Goal: Task Accomplishment & Management: Use online tool/utility

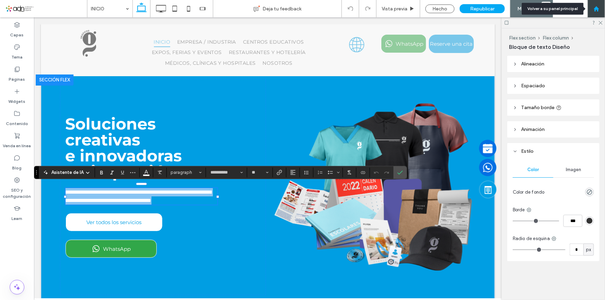
click at [600, 3] on div at bounding box center [595, 8] width 17 height 17
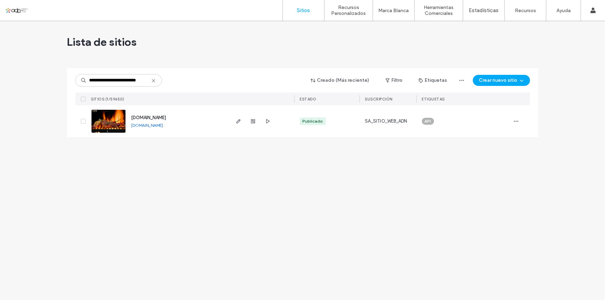
type input "**********"
click at [109, 125] on img at bounding box center [108, 133] width 34 height 47
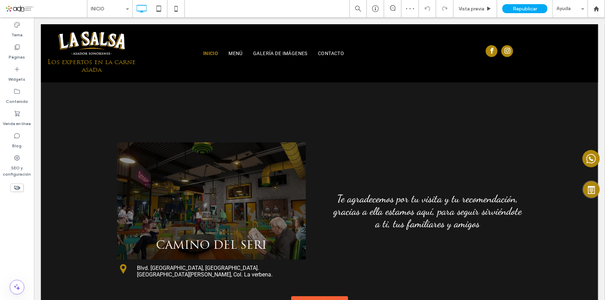
scroll to position [1125, 0]
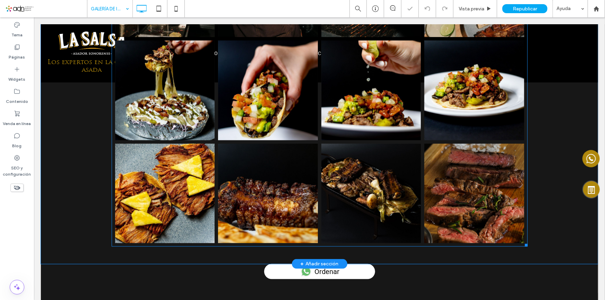
scroll to position [378, 0]
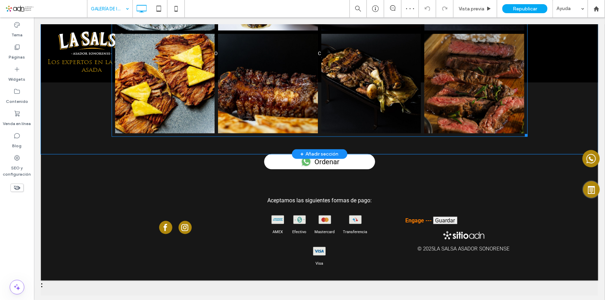
click at [331, 122] on link at bounding box center [371, 84] width 100 height 100
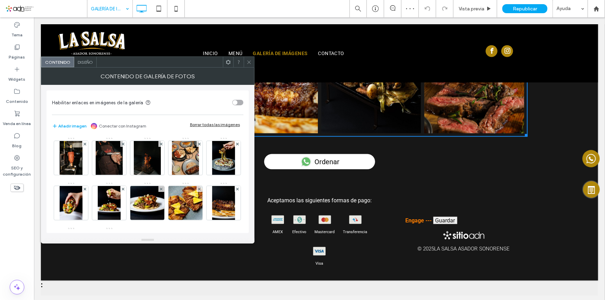
scroll to position [91, 0]
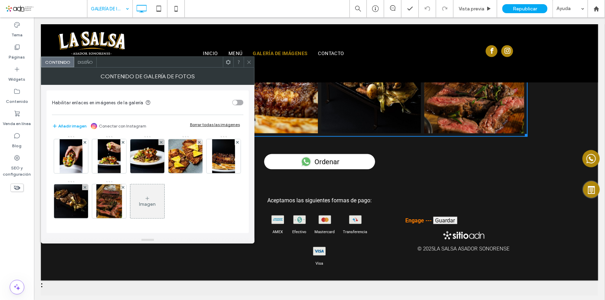
click at [139, 205] on div "Imagen" at bounding box center [147, 204] width 17 height 6
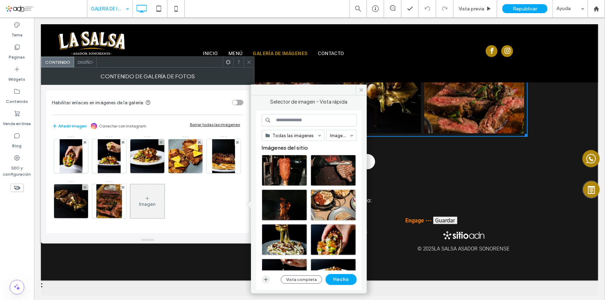
click at [265, 283] on span "button" at bounding box center [266, 279] width 8 height 8
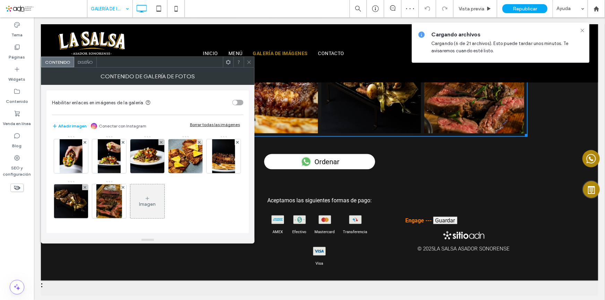
click at [130, 200] on div "Imagen" at bounding box center [147, 201] width 34 height 33
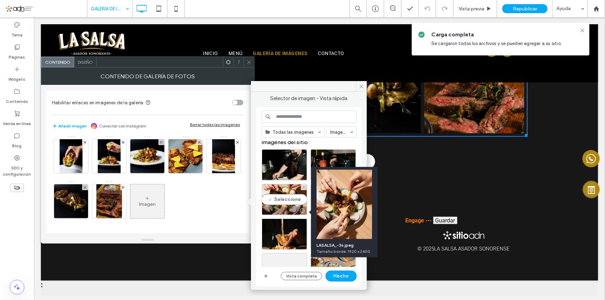
scroll to position [0, 0]
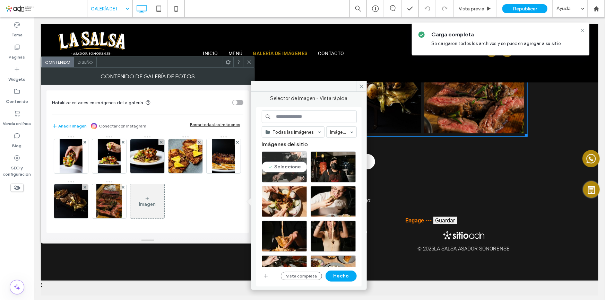
click at [290, 173] on div "Seleccione" at bounding box center [284, 166] width 45 height 31
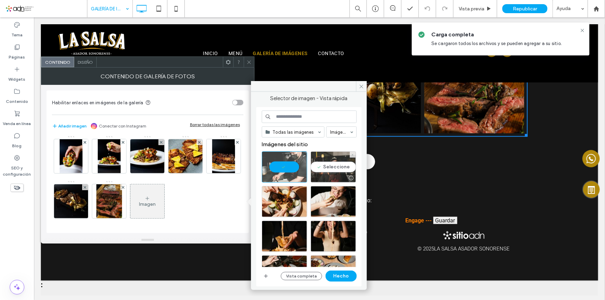
click at [335, 167] on div "Seleccione" at bounding box center [332, 166] width 45 height 31
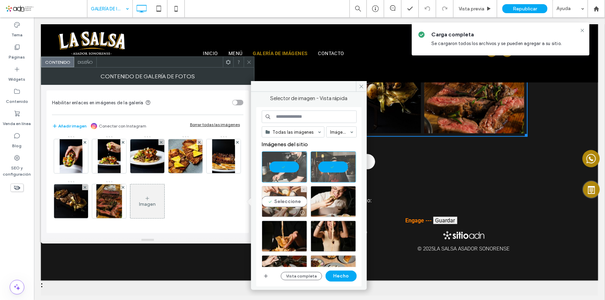
click at [275, 205] on div "Seleccione" at bounding box center [284, 201] width 45 height 31
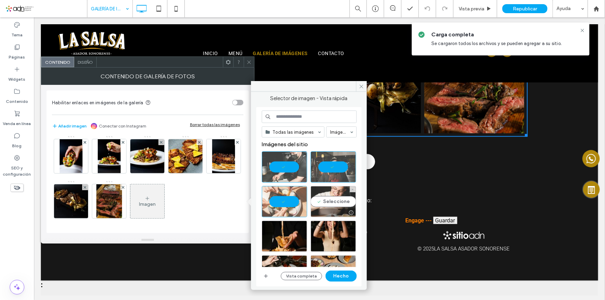
click at [329, 198] on div "Seleccione" at bounding box center [332, 201] width 45 height 31
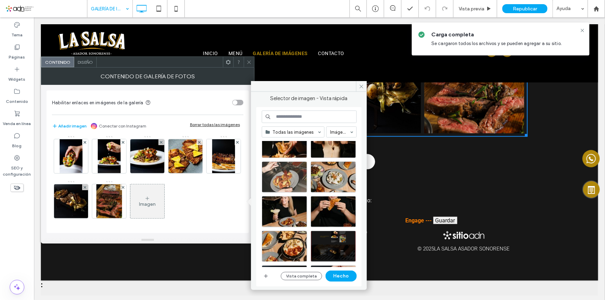
scroll to position [94, 0]
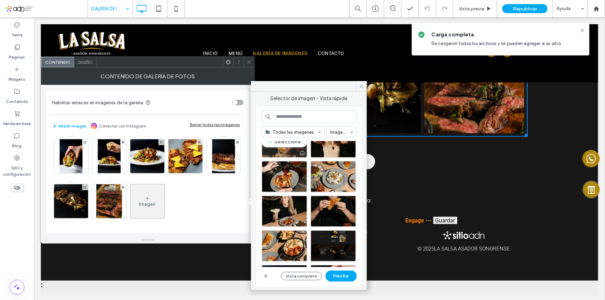
click at [277, 143] on div "Seleccione" at bounding box center [284, 141] width 45 height 31
click at [336, 146] on div "Seleccione" at bounding box center [332, 141] width 45 height 31
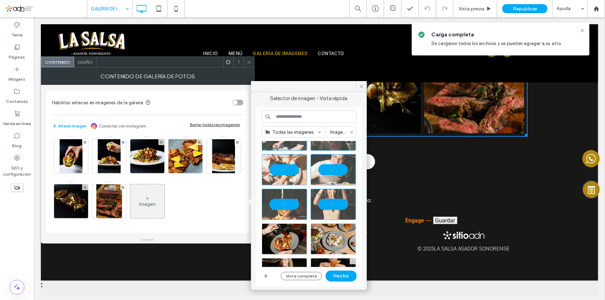
scroll to position [31, 0]
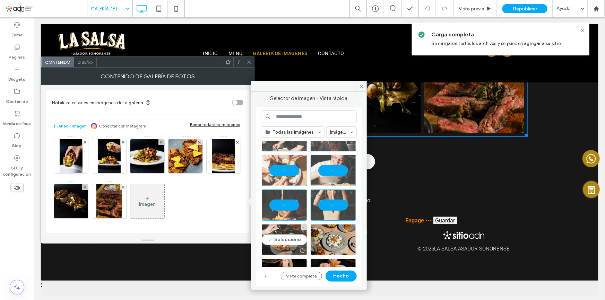
click at [279, 228] on div "Seleccione" at bounding box center [284, 239] width 45 height 31
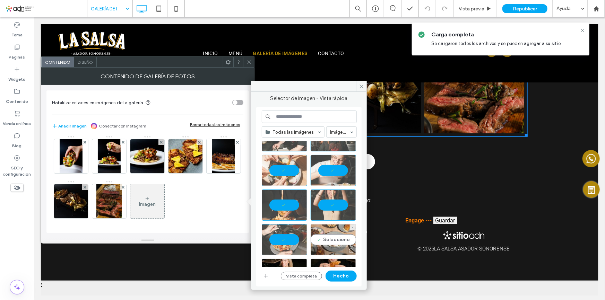
click at [347, 228] on div "Seleccione" at bounding box center [332, 239] width 45 height 31
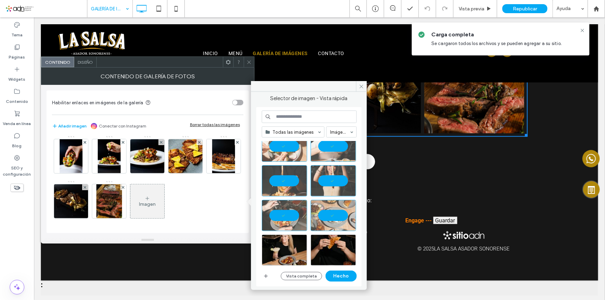
scroll to position [94, 0]
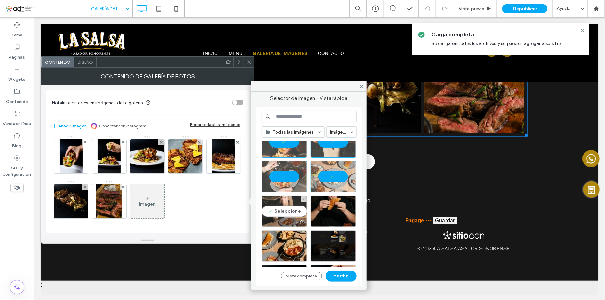
click at [279, 215] on div "Seleccione" at bounding box center [284, 211] width 45 height 31
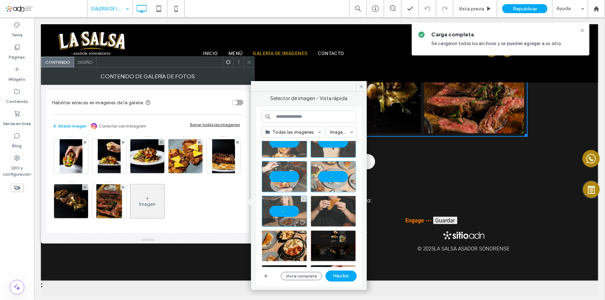
click at [322, 215] on div at bounding box center [332, 211] width 45 height 31
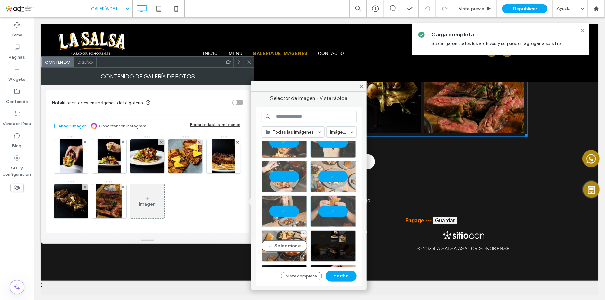
click at [275, 243] on div "Seleccione" at bounding box center [284, 245] width 45 height 31
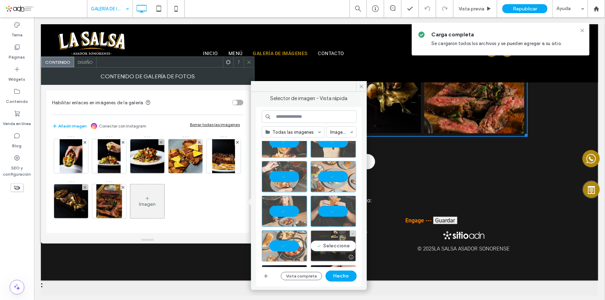
click at [332, 245] on div "Seleccione" at bounding box center [332, 245] width 45 height 31
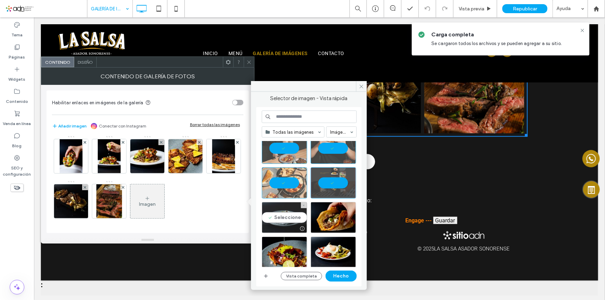
click at [288, 220] on div "Seleccione" at bounding box center [284, 217] width 45 height 31
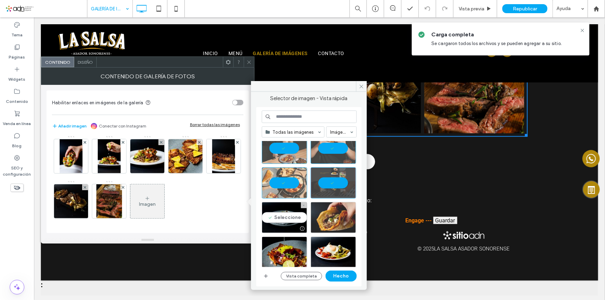
click at [341, 220] on div at bounding box center [332, 217] width 45 height 31
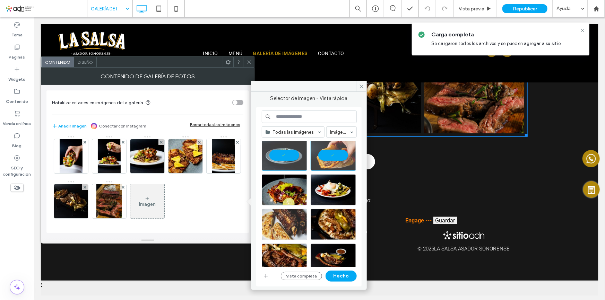
scroll to position [220, 0]
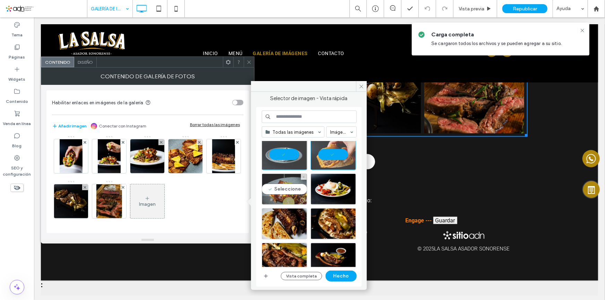
click at [284, 198] on div at bounding box center [284, 200] width 45 height 8
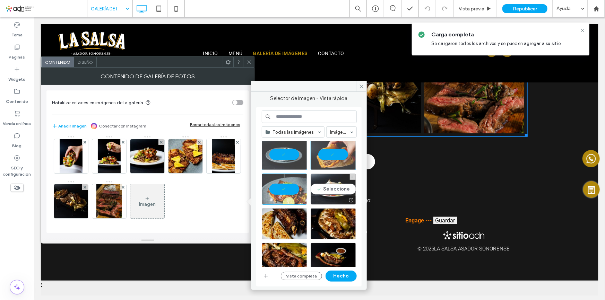
click at [331, 190] on div "Seleccione" at bounding box center [332, 189] width 45 height 31
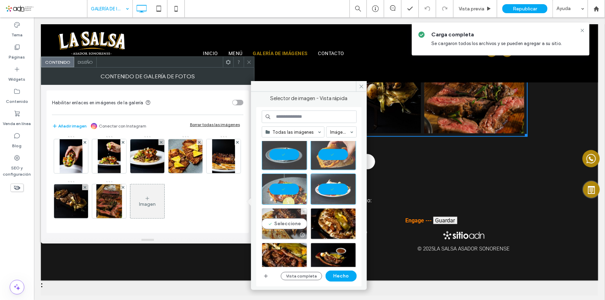
click at [285, 213] on div "Seleccione" at bounding box center [284, 223] width 45 height 31
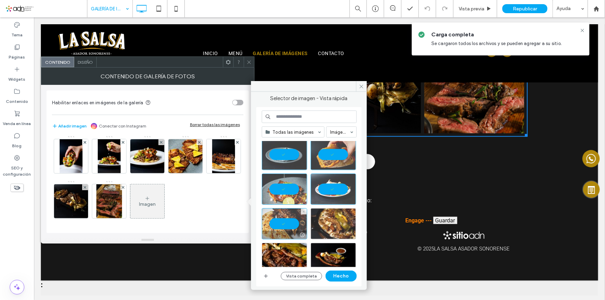
click at [329, 218] on div at bounding box center [332, 223] width 45 height 31
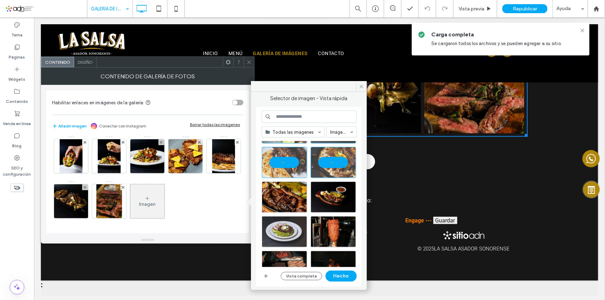
scroll to position [283, 0]
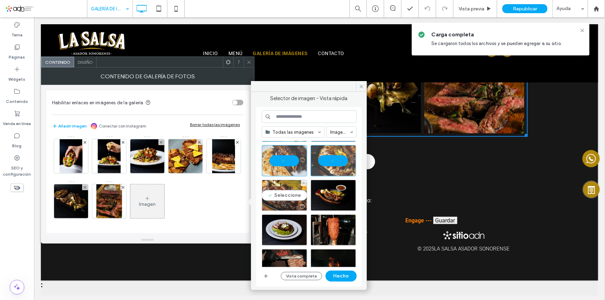
click at [286, 200] on div "Seleccione" at bounding box center [284, 195] width 45 height 31
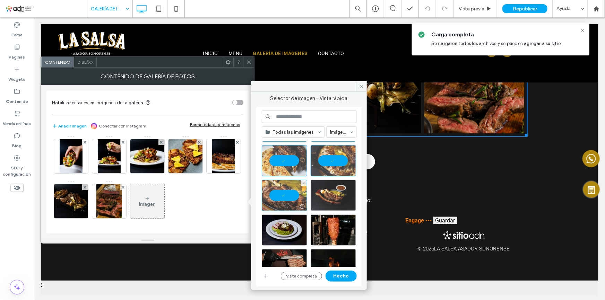
click at [325, 200] on div at bounding box center [332, 195] width 45 height 31
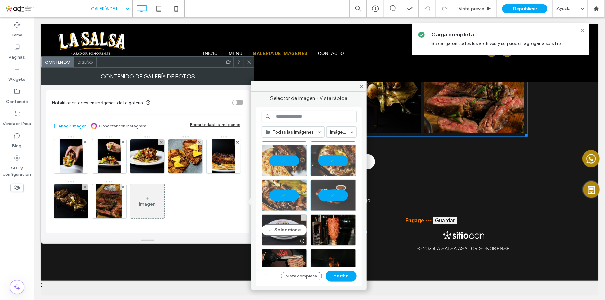
click at [268, 233] on div "Seleccione" at bounding box center [284, 230] width 45 height 31
click at [340, 274] on button "Hecho" at bounding box center [340, 276] width 31 height 11
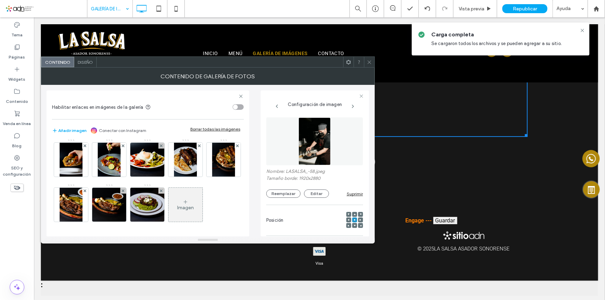
scroll to position [191, 0]
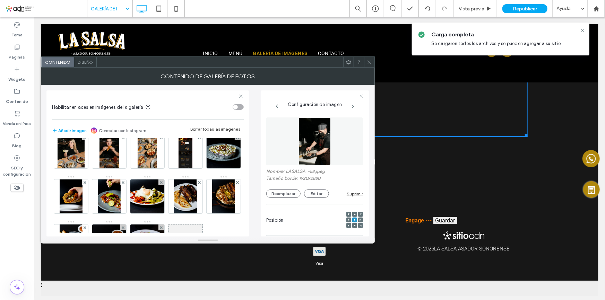
click at [371, 62] on icon at bounding box center [369, 62] width 5 height 5
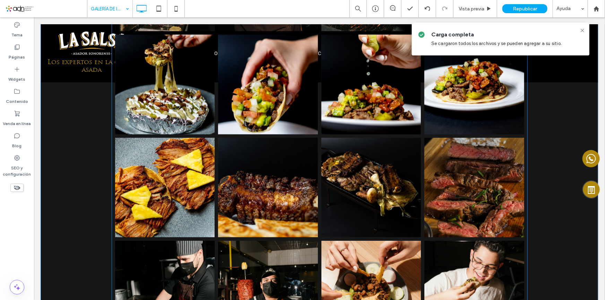
scroll to position [211, 0]
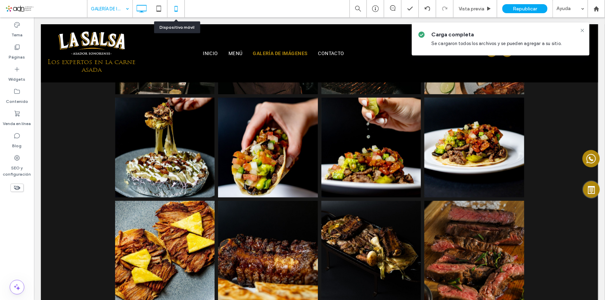
click at [172, 7] on icon at bounding box center [176, 9] width 14 height 14
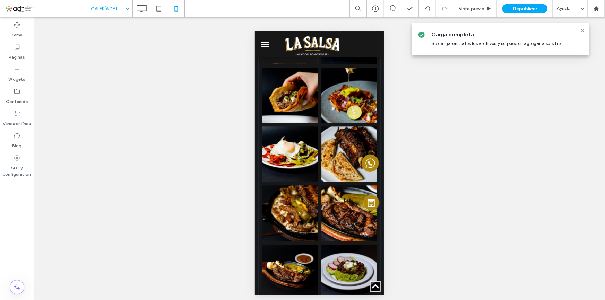
scroll to position [882, 0]
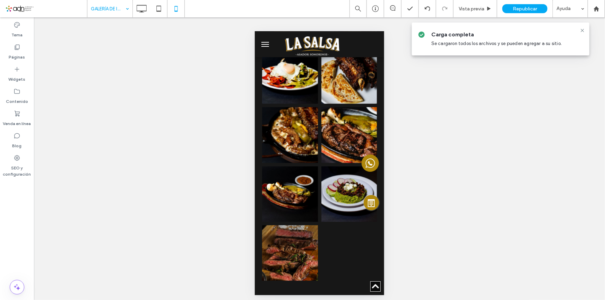
click at [264, 42] on span "menu" at bounding box center [265, 42] width 8 height 1
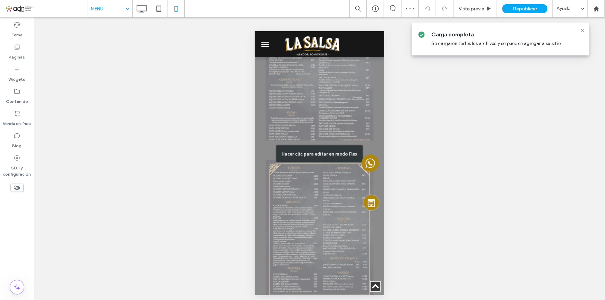
scroll to position [409, 0]
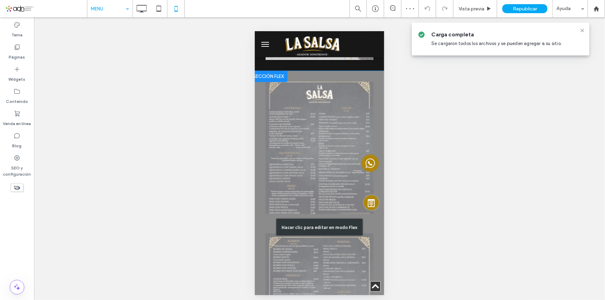
click at [326, 142] on div "Hacer clic para editar en modo Flex" at bounding box center [318, 227] width 129 height 313
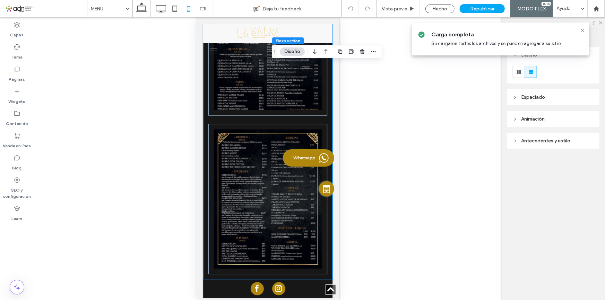
scroll to position [470, 0]
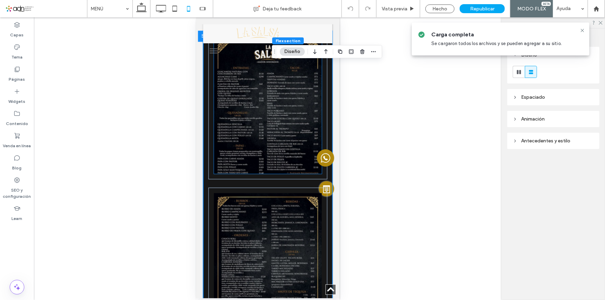
click at [236, 117] on img at bounding box center [267, 107] width 108 height 132
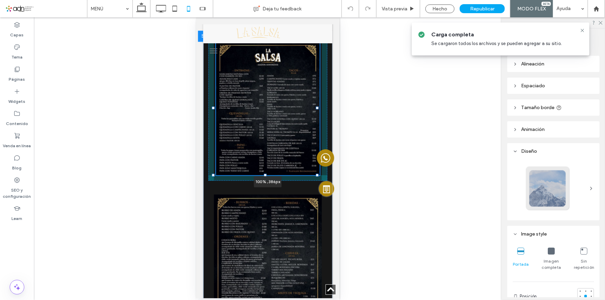
click at [264, 172] on div "100% , 386px" at bounding box center [267, 187] width 129 height 314
type input "***"
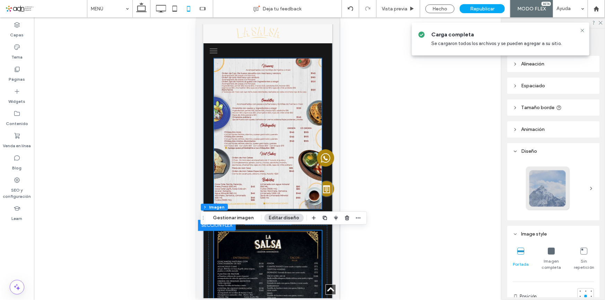
scroll to position [407, 0]
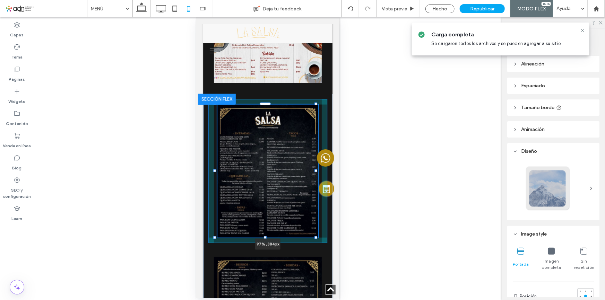
drag, startPoint x: 316, startPoint y: 236, endPoint x: 616, endPoint y: 211, distance: 300.4
click at [315, 236] on div at bounding box center [315, 237] width 3 height 3
type input "**"
type input "****"
type input "***"
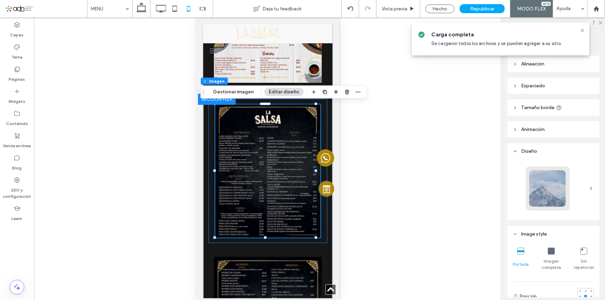
click at [420, 194] on div "Hacer visible? Sí Hacer visible? Sí Hacer visible? Sí Hacer visible? Sí Hacer v…" at bounding box center [267, 158] width 467 height 283
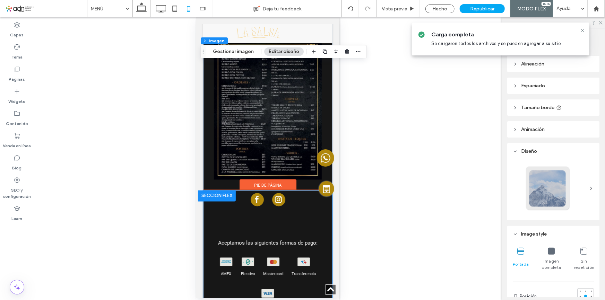
scroll to position [596, 0]
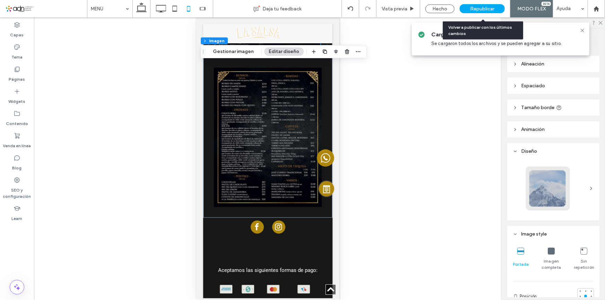
click at [485, 6] on span "Republicar" at bounding box center [482, 9] width 24 height 6
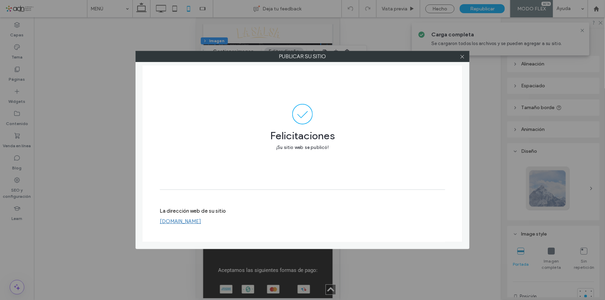
click at [201, 221] on link "www.lasalsarestaurantes.com" at bounding box center [180, 221] width 41 height 6
click at [461, 58] on use at bounding box center [461, 56] width 3 height 3
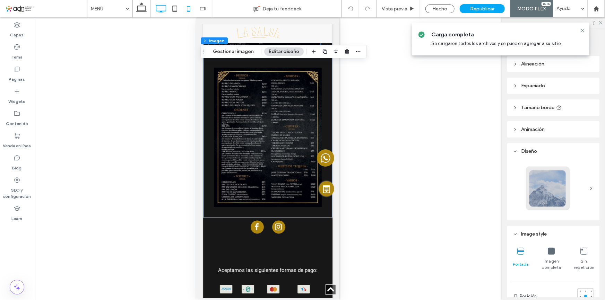
click at [159, 8] on icon at bounding box center [161, 9] width 14 height 14
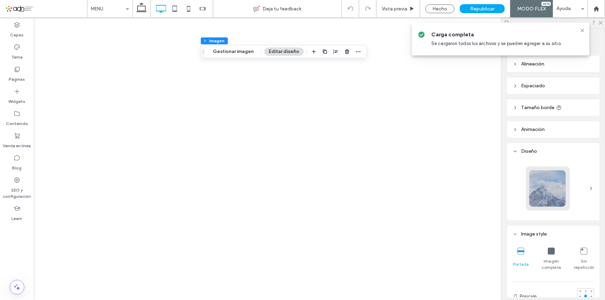
type input "***"
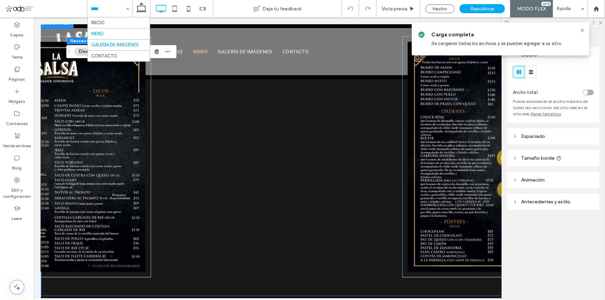
scroll to position [0, 0]
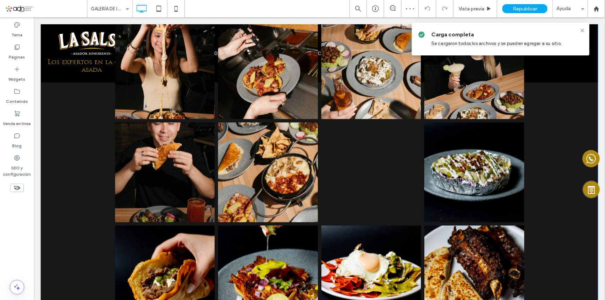
scroll to position [598, 0]
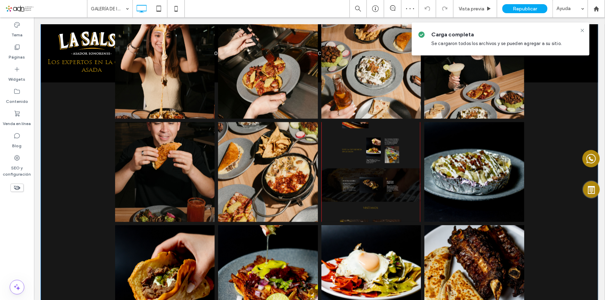
click at [354, 183] on link at bounding box center [371, 172] width 100 height 100
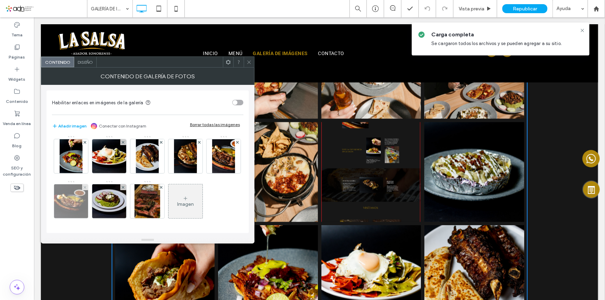
scroll to position [220, 0]
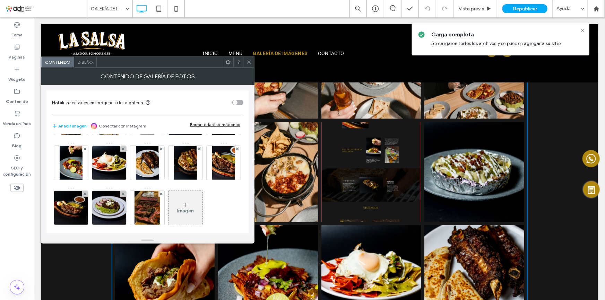
click at [160, 105] on icon at bounding box center [161, 104] width 3 height 3
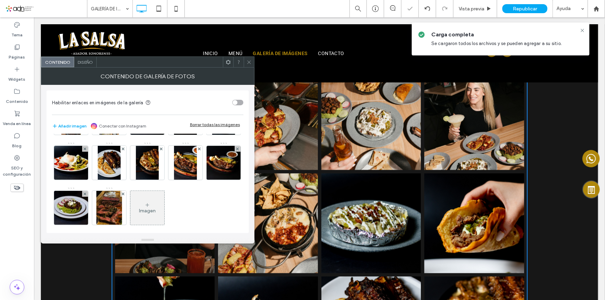
scroll to position [94, 0]
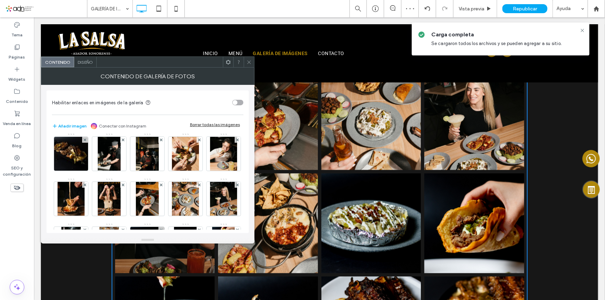
drag, startPoint x: 247, startPoint y: 62, endPoint x: 261, endPoint y: 84, distance: 25.3
click at [247, 62] on icon at bounding box center [248, 62] width 5 height 5
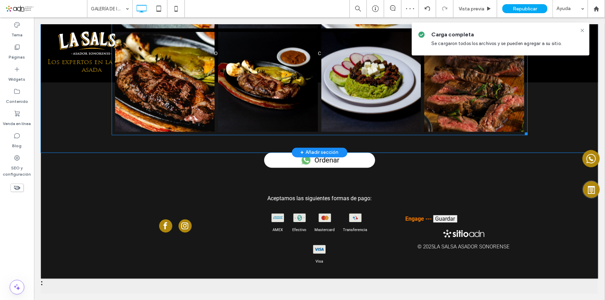
scroll to position [769, 0]
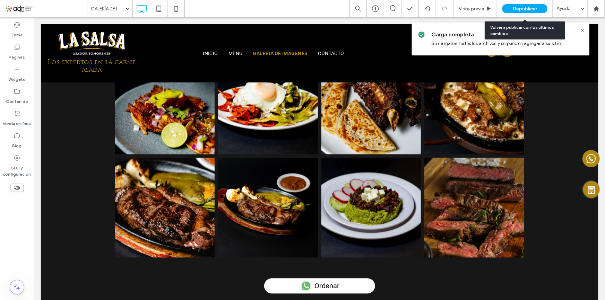
click at [527, 7] on span "Republicar" at bounding box center [525, 9] width 24 height 6
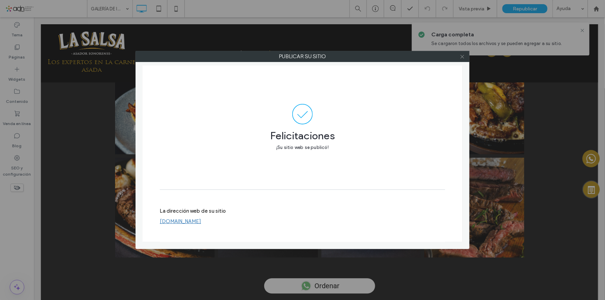
click at [461, 56] on icon at bounding box center [462, 56] width 5 height 5
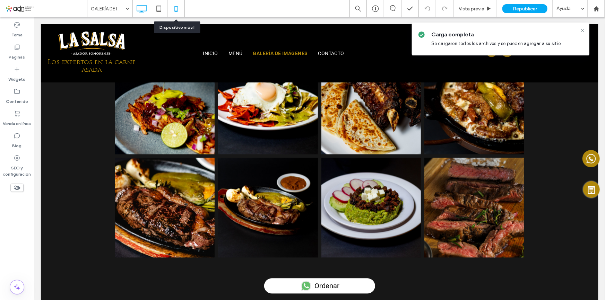
click at [176, 8] on icon at bounding box center [176, 9] width 14 height 14
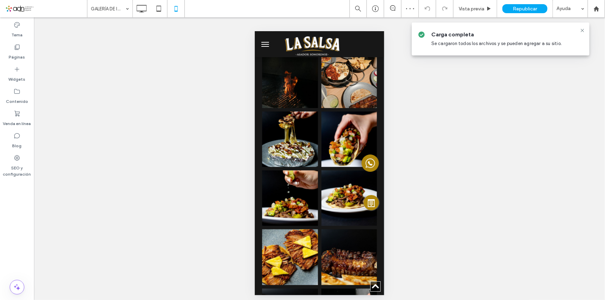
scroll to position [315, 0]
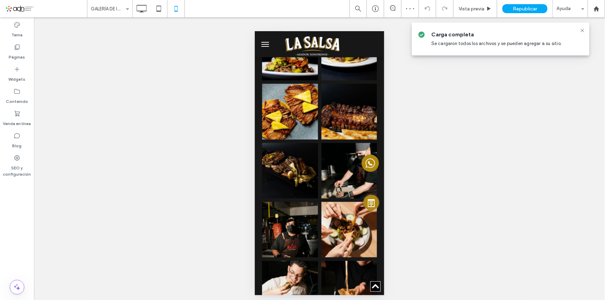
click at [262, 44] on span "menu" at bounding box center [265, 44] width 8 height 1
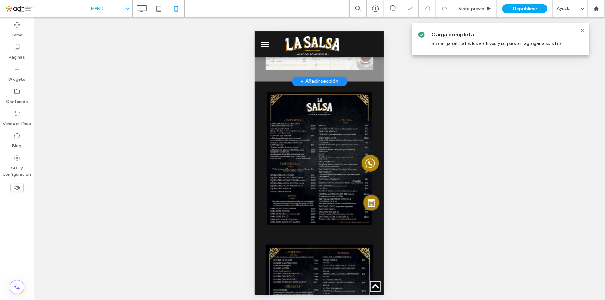
scroll to position [409, 0]
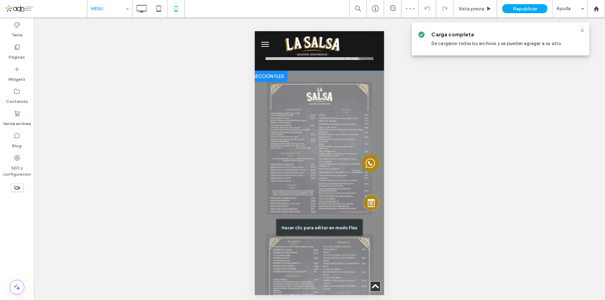
click at [332, 140] on div "Hacer clic para editar en modo Flex" at bounding box center [318, 227] width 129 height 313
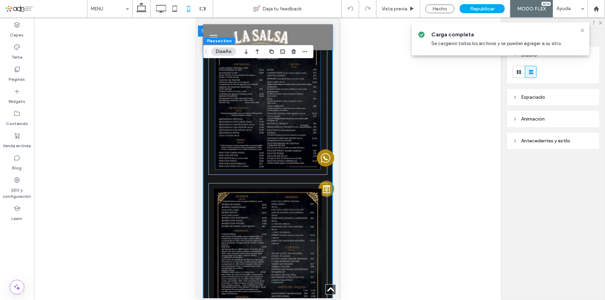
scroll to position [443, 0]
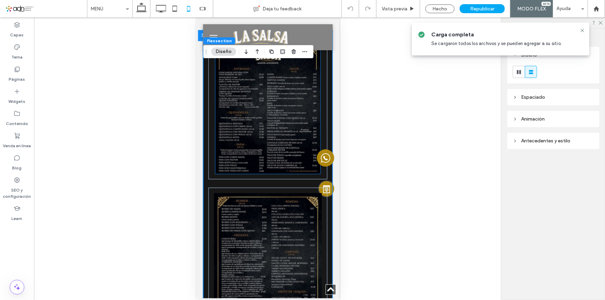
click at [282, 130] on img at bounding box center [267, 107] width 105 height 133
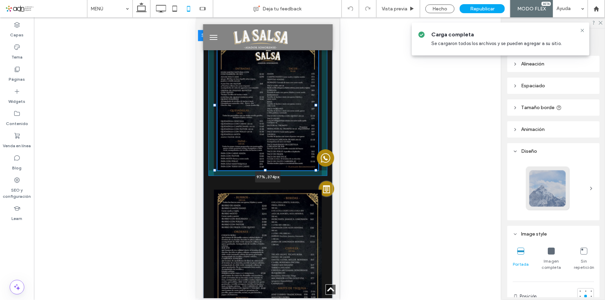
drag, startPoint x: 314, startPoint y: 172, endPoint x: 548, endPoint y: 186, distance: 234.7
click at [314, 170] on div "97% , 374px" at bounding box center [267, 185] width 129 height 310
type input "***"
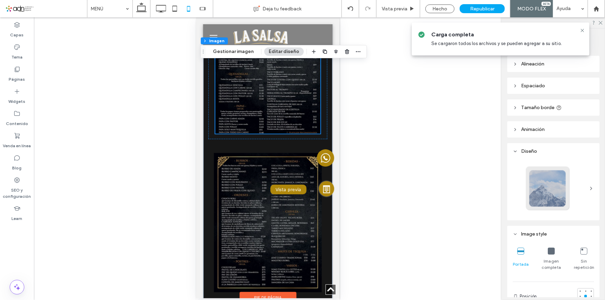
scroll to position [537, 0]
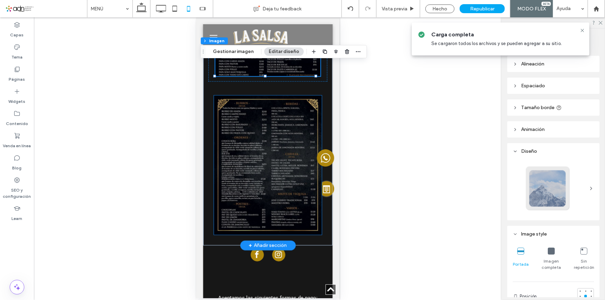
click at [309, 217] on img at bounding box center [267, 164] width 108 height 139
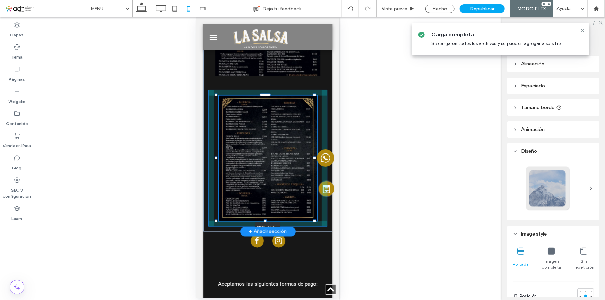
drag, startPoint x: 317, startPoint y: 232, endPoint x: 314, endPoint y: 225, distance: 7.5
click at [314, 225] on div "95% , 362px" at bounding box center [267, 84] width 129 height 296
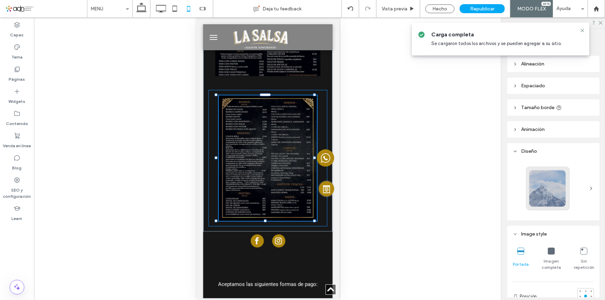
type input "**"
type input "****"
type input "***"
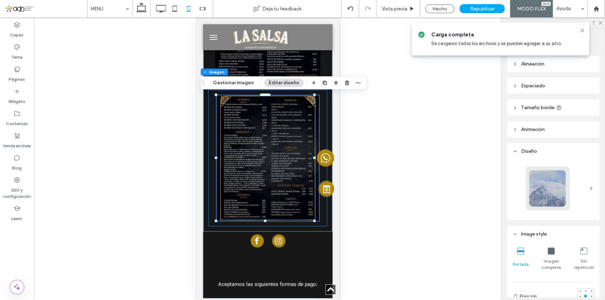
click at [385, 196] on div "Hacer visible? Sí Hacer visible? Sí Hacer visible? Sí Hacer visible? Sí Hacer v…" at bounding box center [267, 158] width 467 height 283
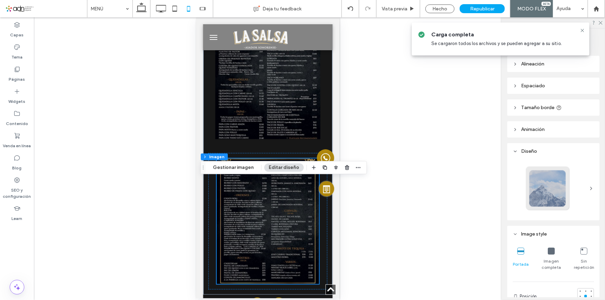
scroll to position [380, 0]
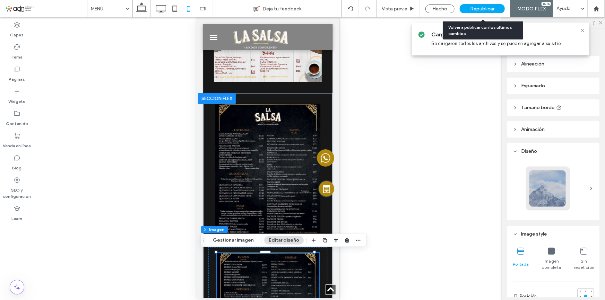
click at [481, 10] on span "Republicar" at bounding box center [482, 9] width 24 height 6
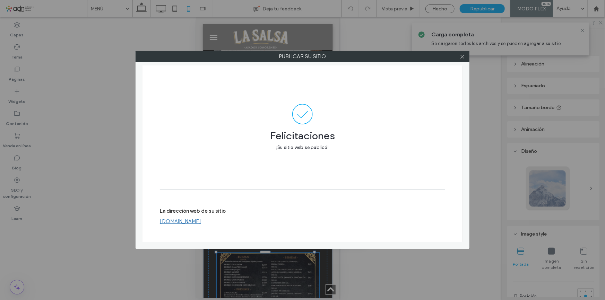
click at [201, 223] on link "www.lasalsarestaurantes.com" at bounding box center [180, 221] width 41 height 6
click at [464, 56] on icon at bounding box center [462, 56] width 5 height 5
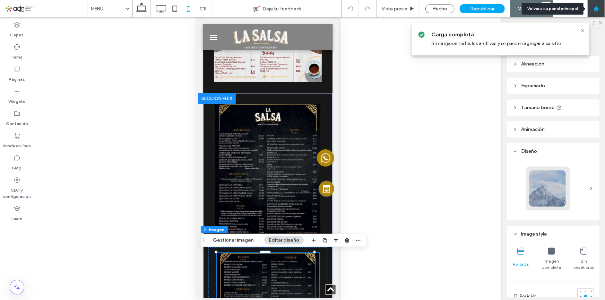
click at [592, 10] on div at bounding box center [596, 9] width 17 height 6
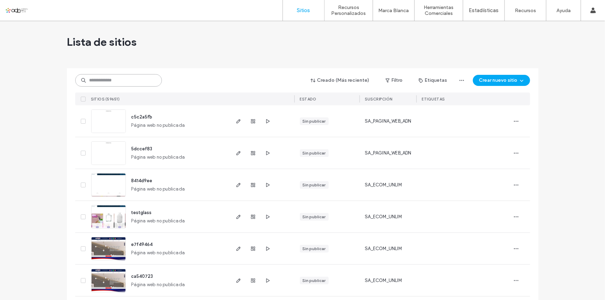
click at [112, 85] on input at bounding box center [118, 80] width 87 height 12
paste input "**********"
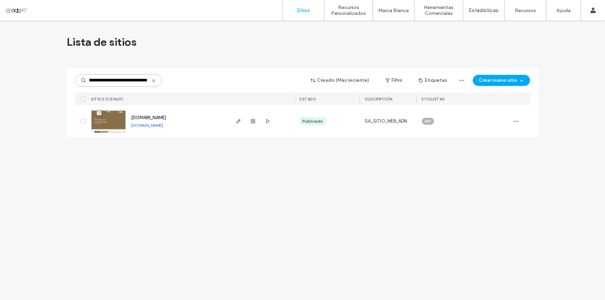
type input "**********"
click at [107, 120] on img at bounding box center [108, 133] width 34 height 47
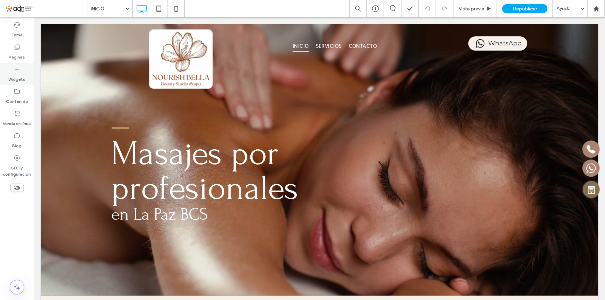
click at [16, 76] on label "Widgets" at bounding box center [17, 78] width 17 height 10
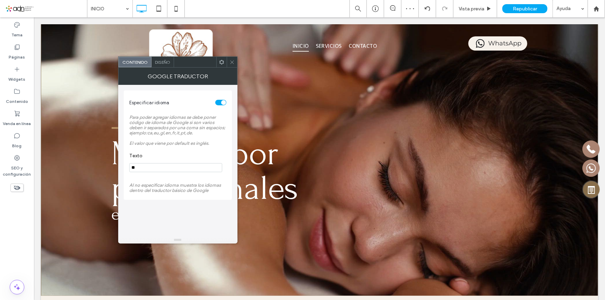
click at [230, 66] on span at bounding box center [231, 62] width 5 height 10
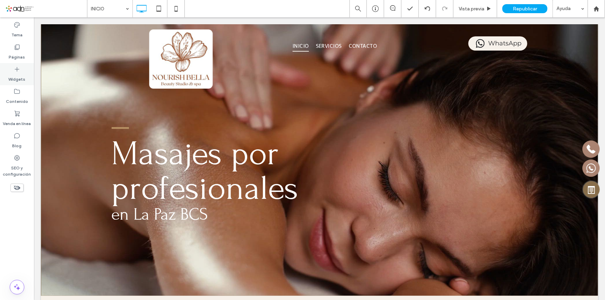
click at [24, 76] on label "Widgets" at bounding box center [17, 78] width 17 height 10
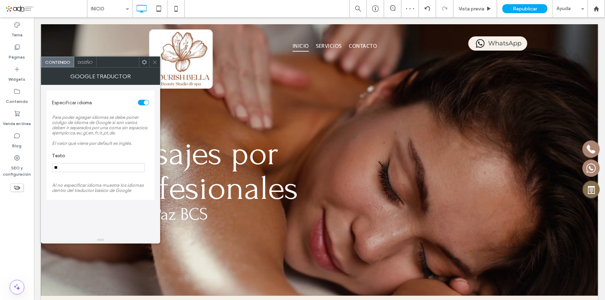
click at [155, 63] on icon at bounding box center [154, 62] width 5 height 5
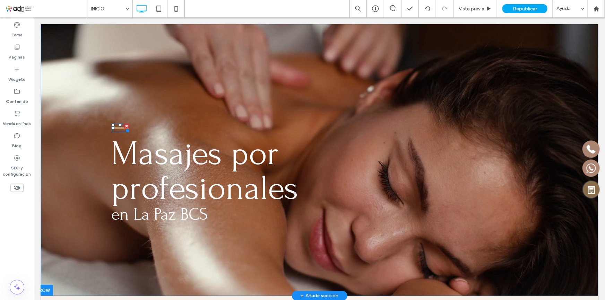
click at [121, 126] on div at bounding box center [119, 127] width 17 height 9
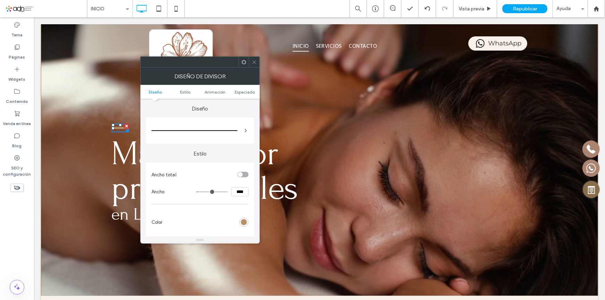
click at [254, 63] on icon at bounding box center [254, 62] width 5 height 5
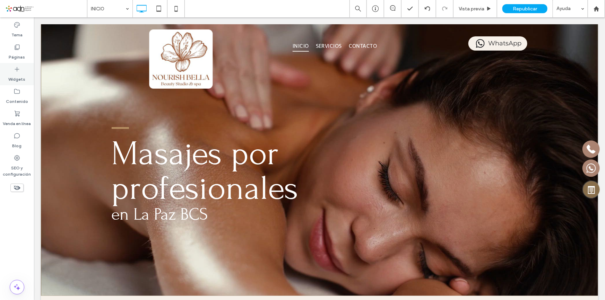
click at [17, 66] on icon at bounding box center [17, 69] width 7 height 7
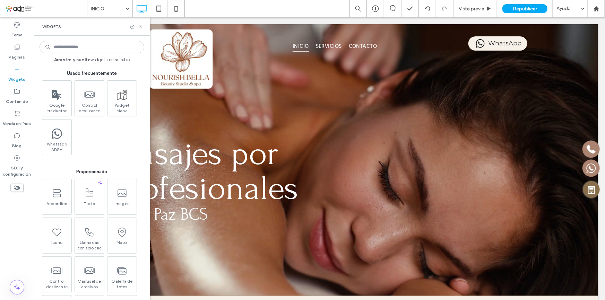
click at [94, 46] on input at bounding box center [92, 47] width 105 height 12
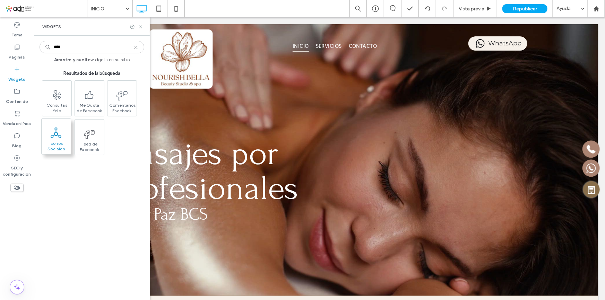
type input "****"
click at [62, 136] on span at bounding box center [56, 133] width 29 height 16
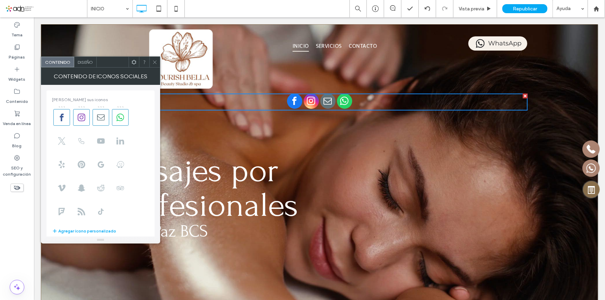
click at [110, 115] on div at bounding box center [100, 165] width 97 height 118
click at [117, 114] on icon at bounding box center [120, 118] width 8 height 8
click at [101, 117] on icon at bounding box center [101, 118] width 8 height 8
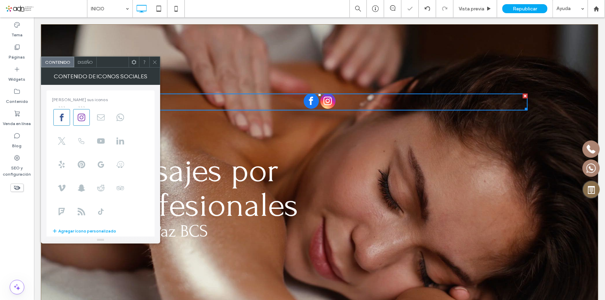
click at [384, 142] on div "Masajes por profesionales en La Paz BCS Click To Paste" at bounding box center [319, 168] width 416 height 150
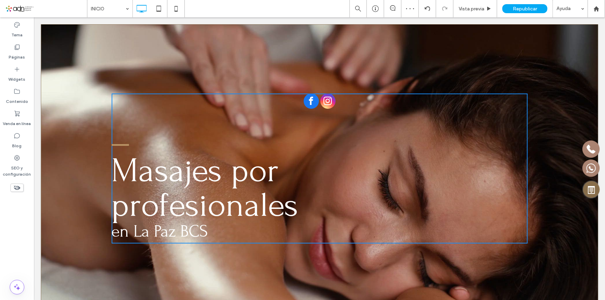
click at [323, 106] on span "instagram" at bounding box center [327, 100] width 15 height 15
click at [317, 95] on div at bounding box center [319, 101] width 32 height 17
click at [309, 103] on span "facebook" at bounding box center [310, 100] width 15 height 15
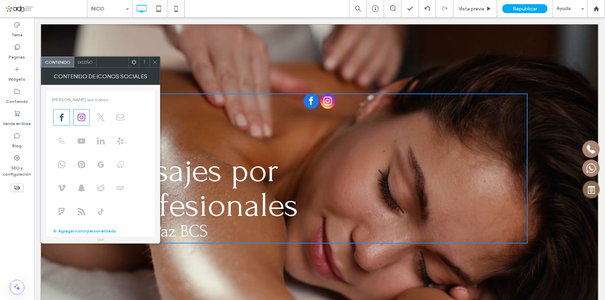
click at [460, 33] on div "Masajes por profesionales en La Paz BCS Click To Paste Fila + Añadir sección" at bounding box center [319, 168] width 557 height 289
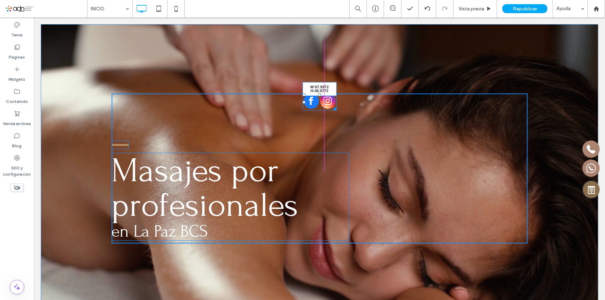
drag, startPoint x: 523, startPoint y: 109, endPoint x: 369, endPoint y: 125, distance: 155.4
click at [332, 107] on div at bounding box center [333, 107] width 5 height 5
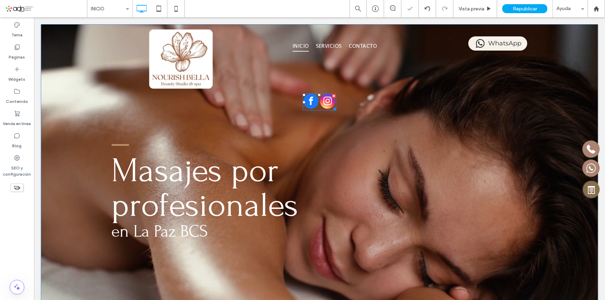
click at [0, 0] on div at bounding box center [0, 0] width 0 height 0
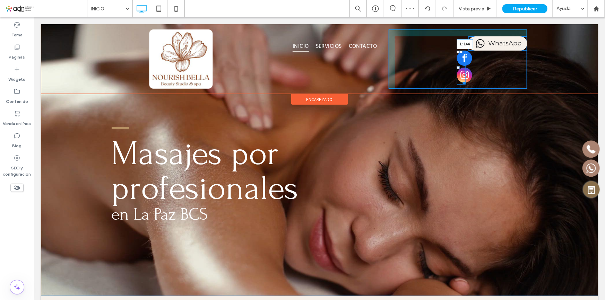
drag, startPoint x: 456, startPoint y: 66, endPoint x: 495, endPoint y: 82, distance: 41.6
click at [456, 65] on div "L:144" at bounding box center [460, 67] width 9 height 34
drag, startPoint x: 450, startPoint y: 81, endPoint x: 505, endPoint y: 85, distance: 54.9
click at [478, 74] on div "WhatsApp W:105 H:48.9773 Click To Paste" at bounding box center [457, 58] width 139 height 59
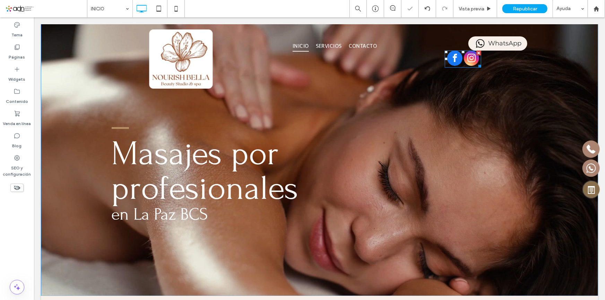
click at [0, 0] on div at bounding box center [0, 0] width 0 height 0
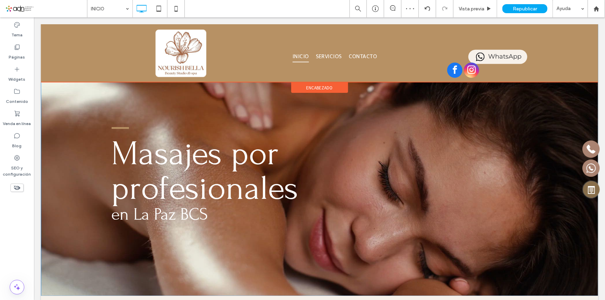
scroll to position [157, 0]
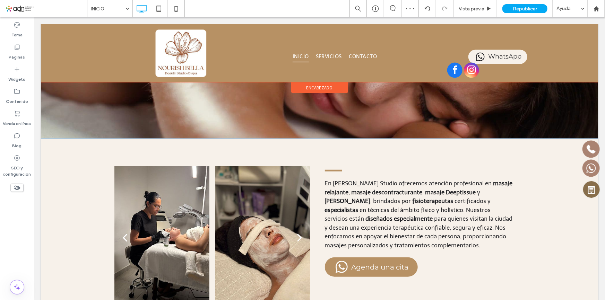
drag, startPoint x: 452, startPoint y: 68, endPoint x: 421, endPoint y: 50, distance: 36.1
click at [421, 50] on div at bounding box center [319, 53] width 557 height 58
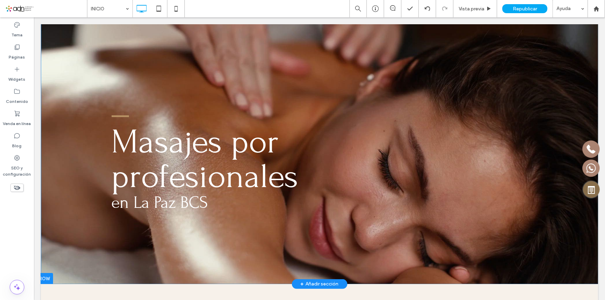
scroll to position [0, 0]
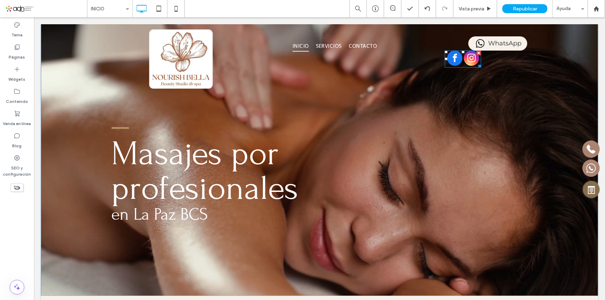
click at [0, 0] on div at bounding box center [0, 0] width 0 height 0
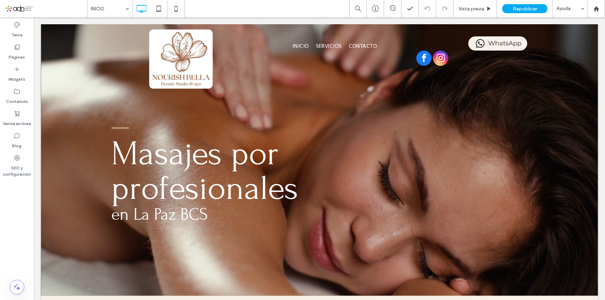
click at [427, 56] on span "facebook" at bounding box center [423, 57] width 15 height 15
click at [136, 60] on img at bounding box center [180, 58] width 139 height 59
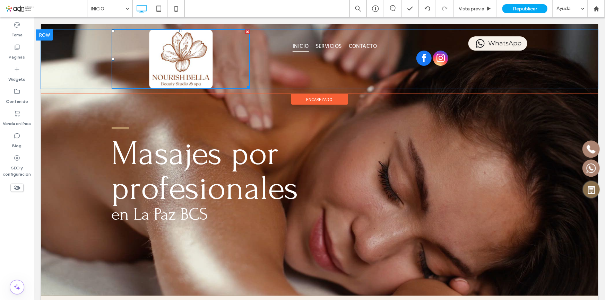
click at [388, 70] on div "WhatsApp Click To Paste" at bounding box center [457, 58] width 139 height 59
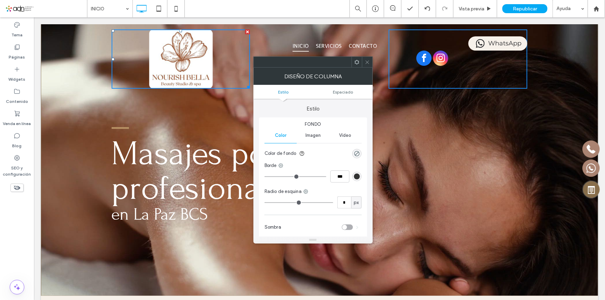
click at [366, 63] on icon at bounding box center [367, 62] width 5 height 5
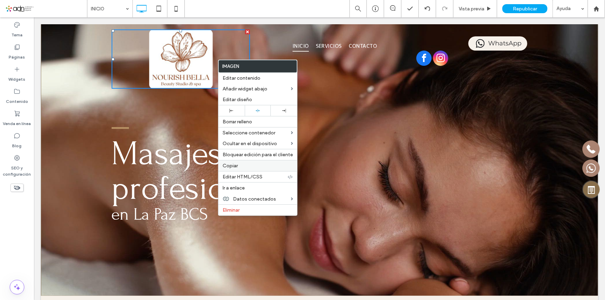
click at [248, 164] on label "Copiar" at bounding box center [257, 166] width 70 height 6
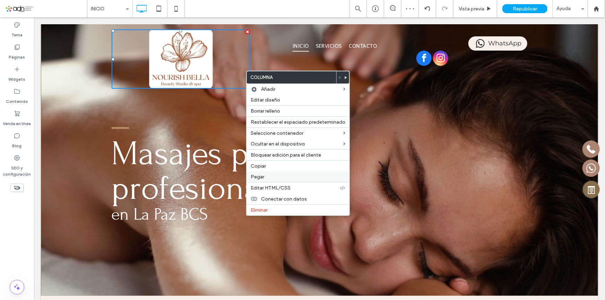
click at [265, 173] on div "Pegar" at bounding box center [297, 177] width 103 height 11
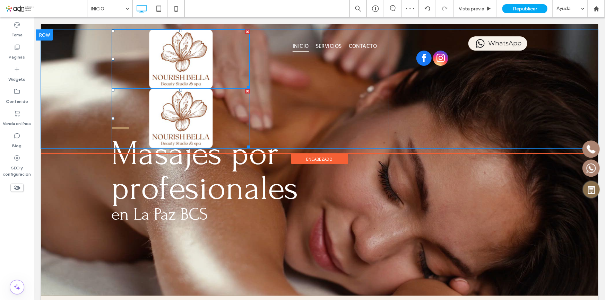
drag, startPoint x: 260, startPoint y: 127, endPoint x: 397, endPoint y: 36, distance: 164.6
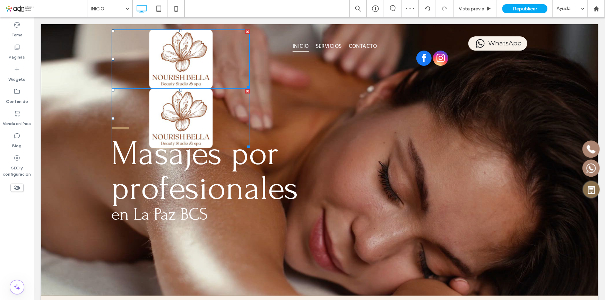
click at [0, 0] on div at bounding box center [0, 0] width 0 height 0
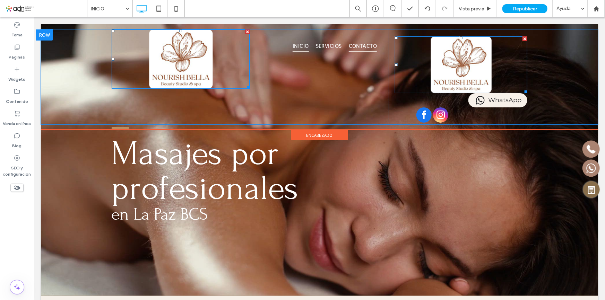
drag, startPoint x: 509, startPoint y: 73, endPoint x: 344, endPoint y: 47, distance: 167.0
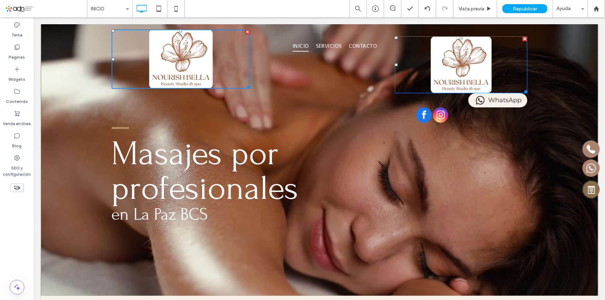
click at [0, 0] on div at bounding box center [0, 0] width 0 height 0
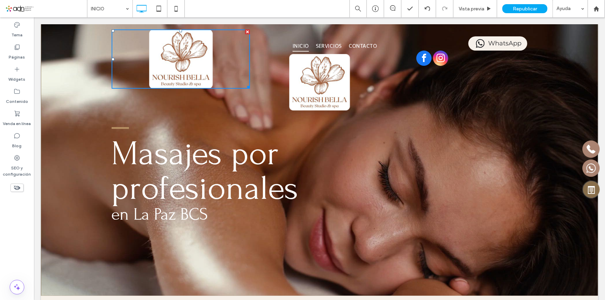
scroll to position [31, 0]
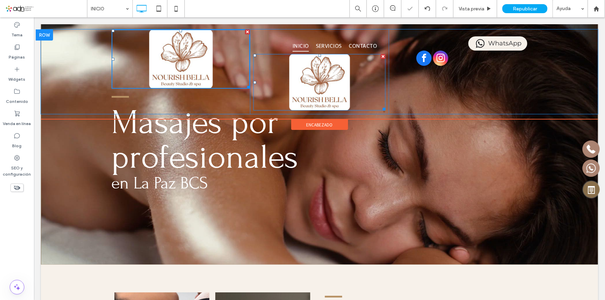
drag, startPoint x: 413, startPoint y: 124, endPoint x: 445, endPoint y: 46, distance: 84.6
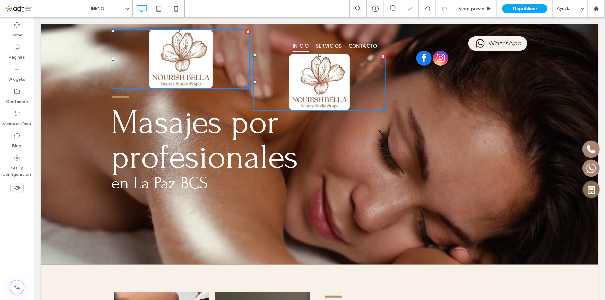
click at [0, 0] on div at bounding box center [0, 0] width 0 height 0
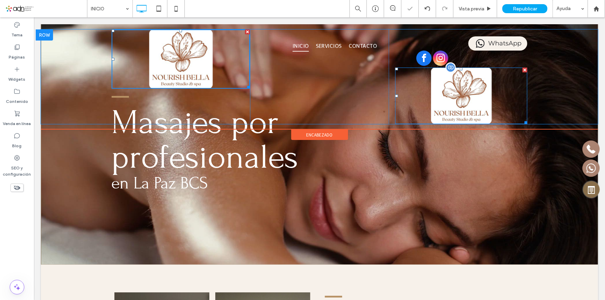
scroll to position [0, 0]
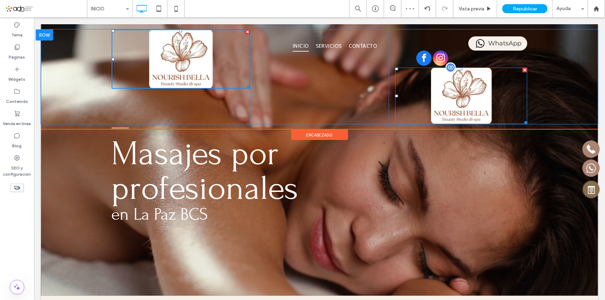
click at [460, 79] on img at bounding box center [461, 95] width 132 height 56
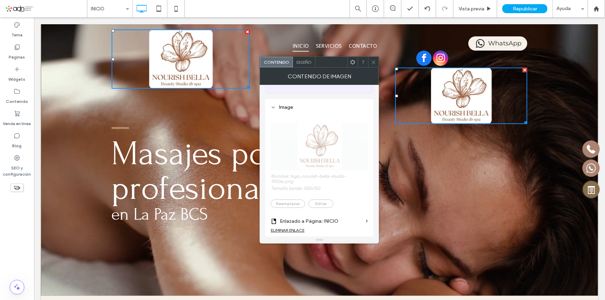
scroll to position [157, 0]
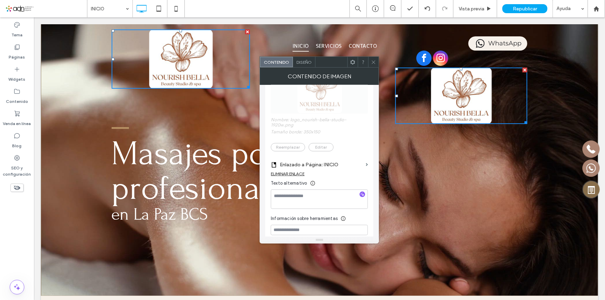
click at [293, 171] on div "ELIMINAR ENLACE" at bounding box center [288, 173] width 34 height 5
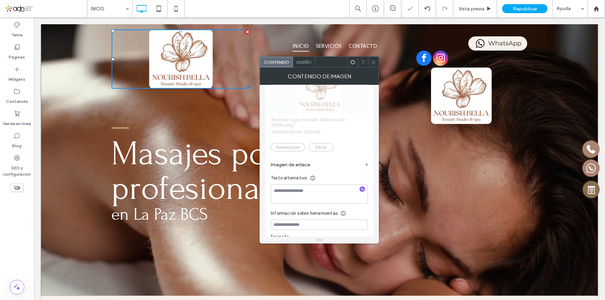
click at [451, 96] on img at bounding box center [461, 95] width 132 height 56
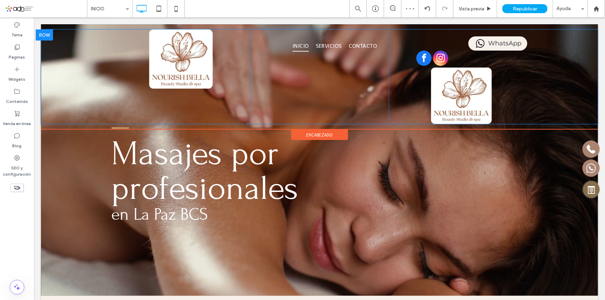
click at [468, 82] on img at bounding box center [461, 95] width 132 height 56
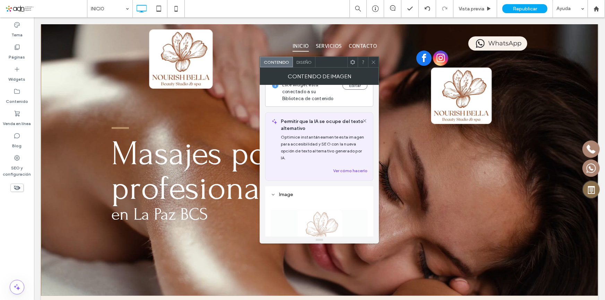
scroll to position [0, 0]
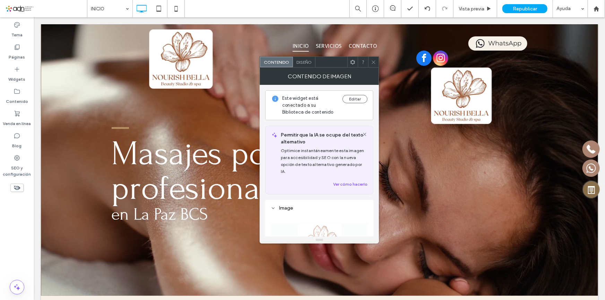
click at [373, 64] on icon at bounding box center [373, 62] width 5 height 5
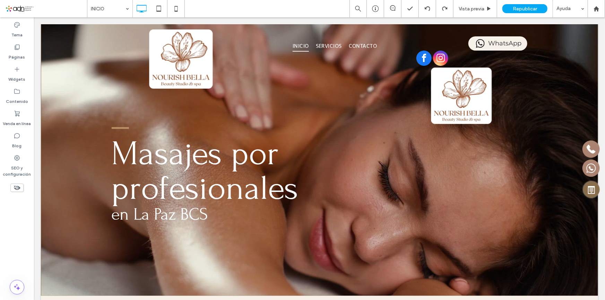
click at [462, 95] on div at bounding box center [302, 150] width 605 height 300
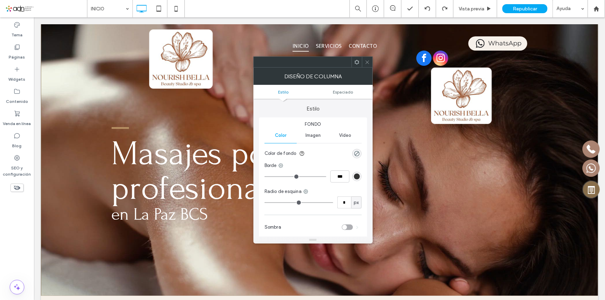
click at [365, 62] on icon at bounding box center [367, 62] width 5 height 5
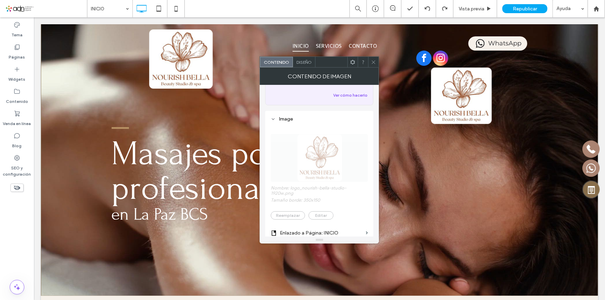
scroll to position [31, 0]
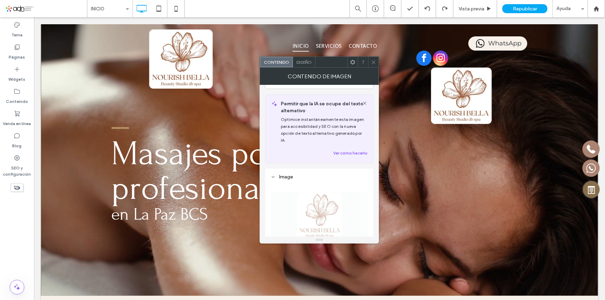
click at [284, 174] on div "Image" at bounding box center [319, 177] width 97 height 6
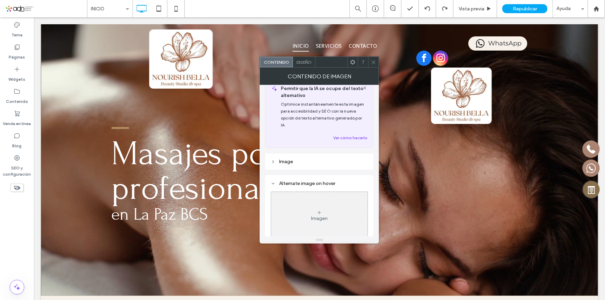
click at [303, 159] on div "Image" at bounding box center [319, 162] width 97 height 6
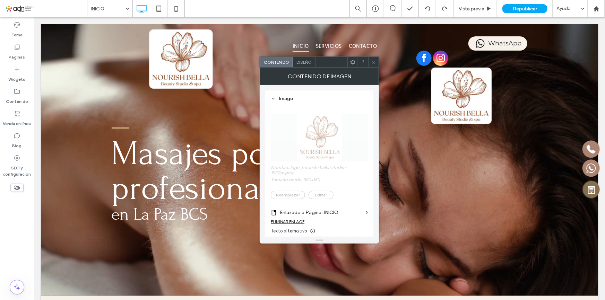
click at [326, 191] on span "Nombre: logo_nourish-bella-studio-1920w.png Tamaño borde: 350x150 Reemplazar Ed…" at bounding box center [319, 152] width 97 height 99
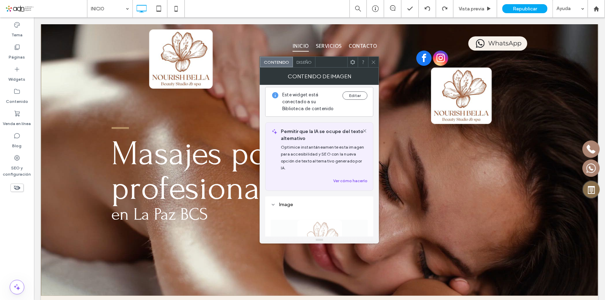
scroll to position [0, 0]
click at [364, 101] on button "Editar" at bounding box center [354, 99] width 25 height 8
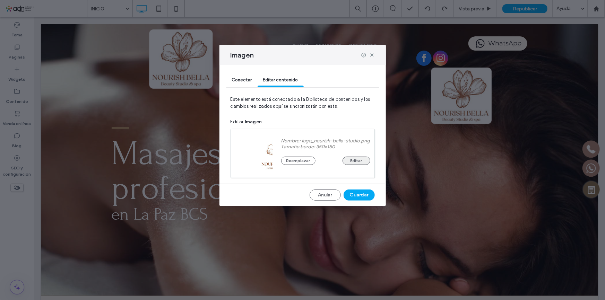
click at [362, 160] on button "Editar" at bounding box center [356, 161] width 28 height 8
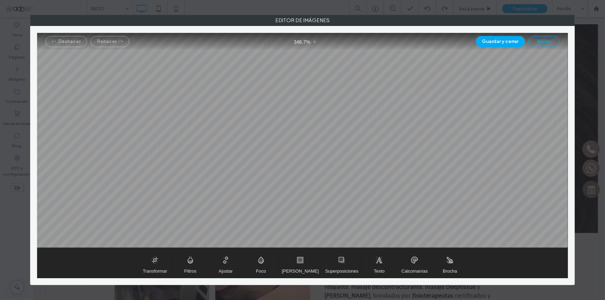
click at [541, 42] on button "Anular" at bounding box center [543, 41] width 31 height 11
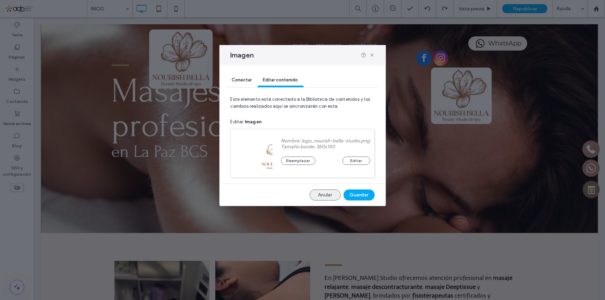
click at [326, 197] on button "Anular" at bounding box center [324, 195] width 31 height 11
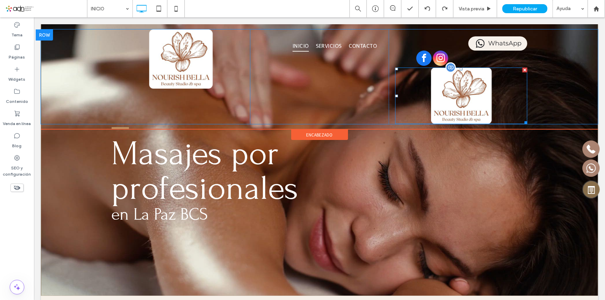
click at [455, 97] on img at bounding box center [461, 95] width 132 height 56
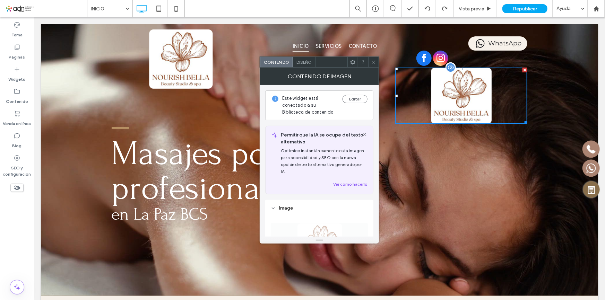
click at [523, 70] on div at bounding box center [524, 69] width 5 height 5
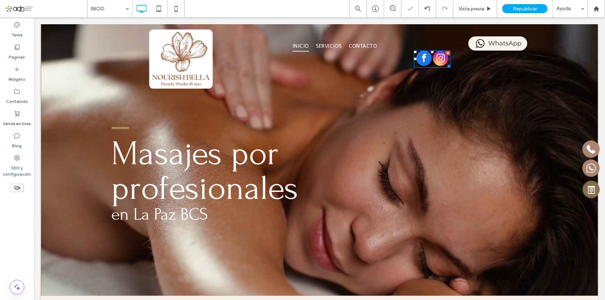
click at [0, 0] on div at bounding box center [0, 0] width 0 height 0
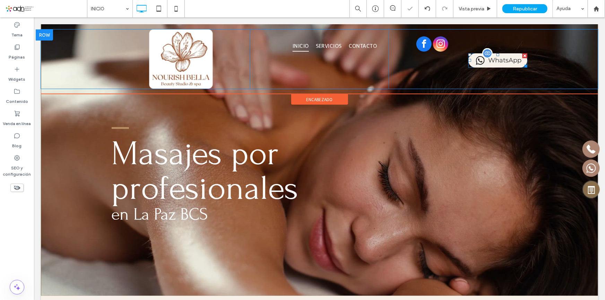
drag, startPoint x: 486, startPoint y: 65, endPoint x: 496, endPoint y: 37, distance: 29.9
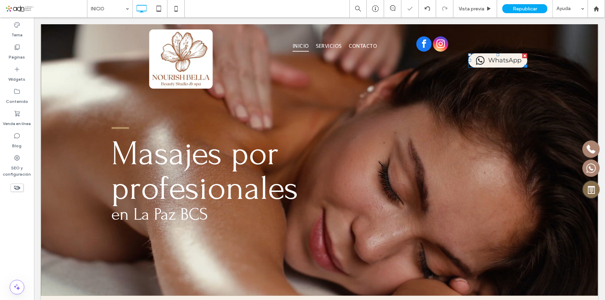
click at [0, 0] on div at bounding box center [0, 0] width 0 height 0
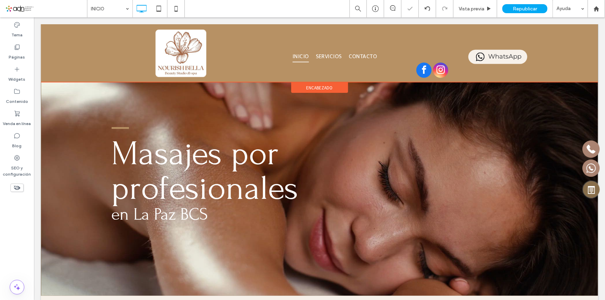
scroll to position [94, 0]
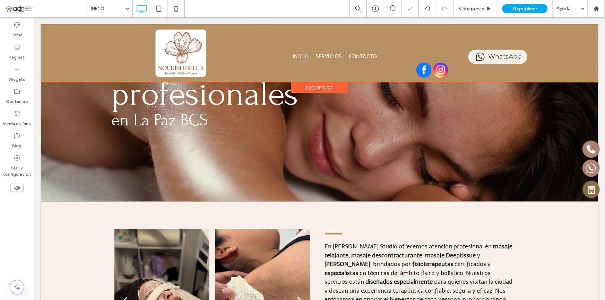
click at [432, 72] on div at bounding box center [319, 53] width 557 height 58
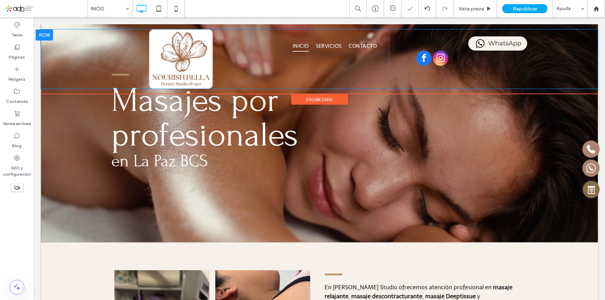
scroll to position [0, 0]
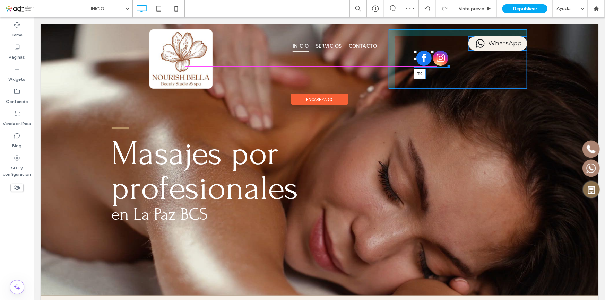
drag, startPoint x: 429, startPoint y: 51, endPoint x: 467, endPoint y: 63, distance: 39.5
click at [428, 43] on div "WhatsApp T:0 Click To Paste" at bounding box center [457, 58] width 139 height 59
drag, startPoint x: 495, startPoint y: 37, endPoint x: 522, endPoint y: 60, distance: 35.4
drag, startPoint x: 413, startPoint y: 59, endPoint x: 443, endPoint y: 71, distance: 32.2
drag, startPoint x: 495, startPoint y: 36, endPoint x: 496, endPoint y: 48, distance: 12.2
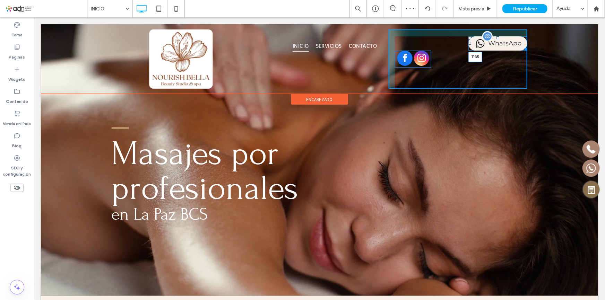
click at [496, 39] on div at bounding box center [497, 37] width 3 height 3
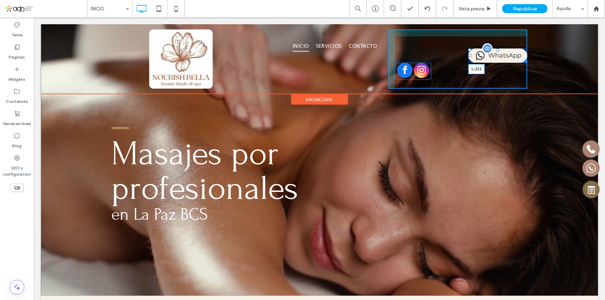
drag, startPoint x: 466, startPoint y: 55, endPoint x: 540, endPoint y: 75, distance: 76.8
click at [496, 55] on div "WhatsApp L:211" at bounding box center [497, 55] width 59 height 14
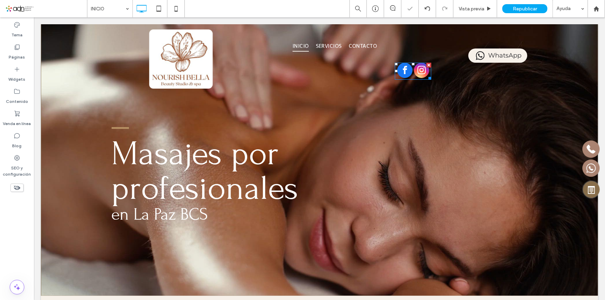
click at [0, 0] on div at bounding box center [0, 0] width 0 height 0
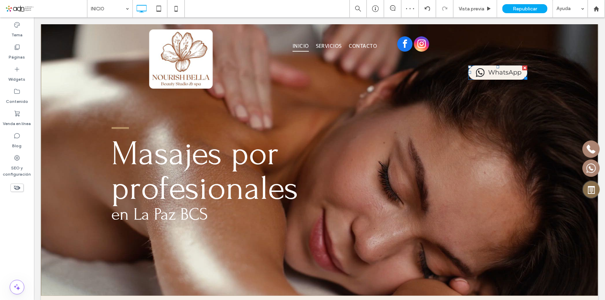
click at [0, 0] on div at bounding box center [0, 0] width 0 height 0
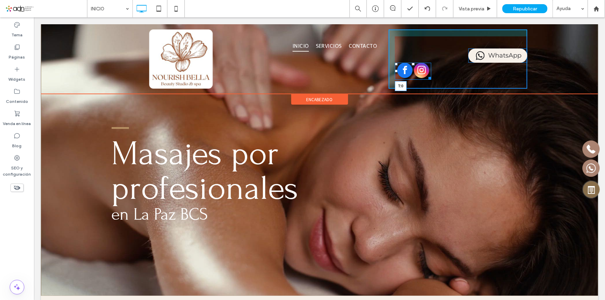
drag, startPoint x: 410, startPoint y: 64, endPoint x: 415, endPoint y: 37, distance: 27.2
click at [415, 37] on div "WhatsApp T:0 Click To Paste" at bounding box center [457, 58] width 139 height 59
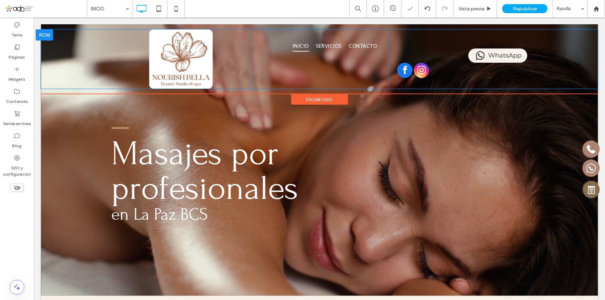
drag, startPoint x: 409, startPoint y: 62, endPoint x: 409, endPoint y: 57, distance: 4.9
click at [409, 57] on div "WhatsApp Click To Paste" at bounding box center [457, 58] width 139 height 59
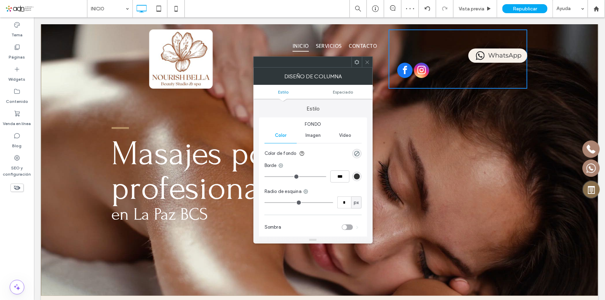
click at [367, 60] on icon at bounding box center [367, 62] width 5 height 5
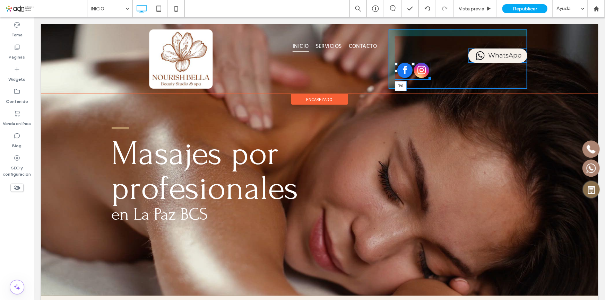
drag, startPoint x: 410, startPoint y: 62, endPoint x: 467, endPoint y: 77, distance: 59.1
click at [411, 50] on div "WhatsApp T:0 Click To Paste" at bounding box center [457, 58] width 139 height 59
drag, startPoint x: 428, startPoint y: 78, endPoint x: 451, endPoint y: 86, distance: 24.2
click at [431, 71] on div "W:136.989 H:48.9773" at bounding box center [412, 70] width 36 height 17
drag, startPoint x: 415, startPoint y: 62, endPoint x: 415, endPoint y: 49, distance: 13.9
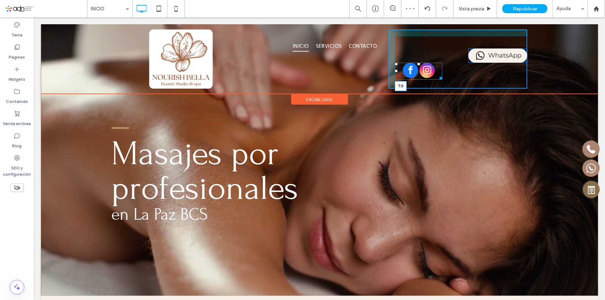
click at [415, 49] on div "WhatsApp T:0 Click To Paste" at bounding box center [457, 58] width 139 height 59
drag, startPoint x: 494, startPoint y: 49, endPoint x: 491, endPoint y: 41, distance: 8.7
click at [491, 48] on div "WhatsApp T:12" at bounding box center [497, 55] width 59 height 14
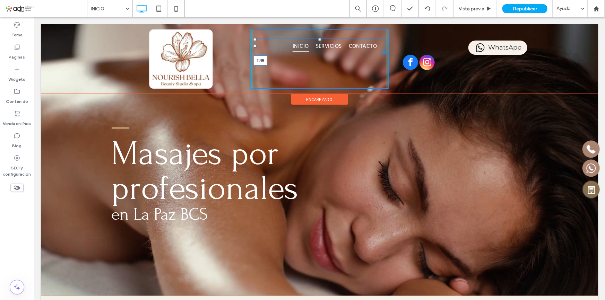
drag, startPoint x: 315, startPoint y: 37, endPoint x: 329, endPoint y: 68, distance: 33.2
click at [318, 41] on div at bounding box center [319, 39] width 3 height 3
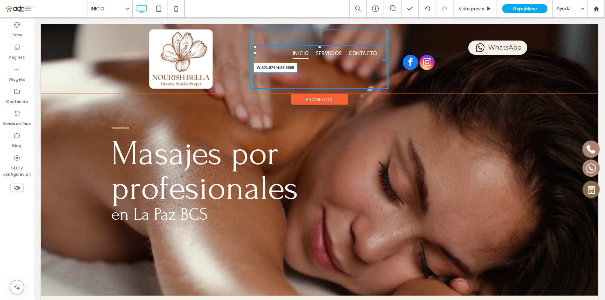
drag, startPoint x: 380, startPoint y: 59, endPoint x: 427, endPoint y: 76, distance: 49.8
click at [353, 61] on nav "INICIO SERVICIOS CONTACTO W:301.974 H:86.9886" at bounding box center [319, 53] width 132 height 16
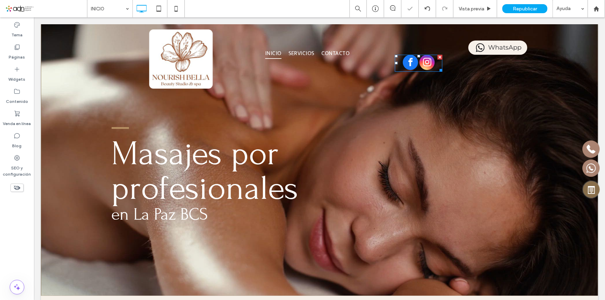
click at [0, 0] on div at bounding box center [0, 0] width 0 height 0
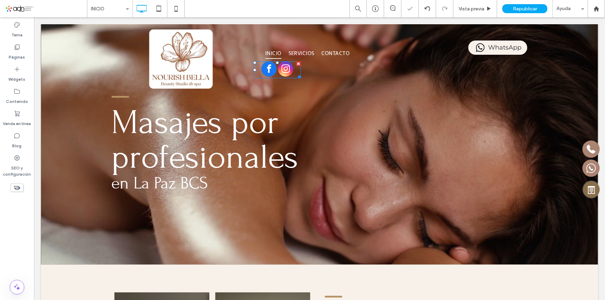
click at [0, 0] on div at bounding box center [0, 0] width 0 height 0
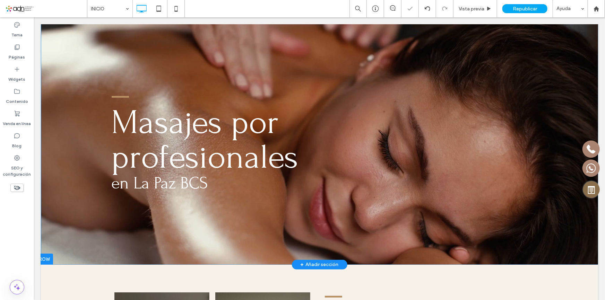
scroll to position [0, 0]
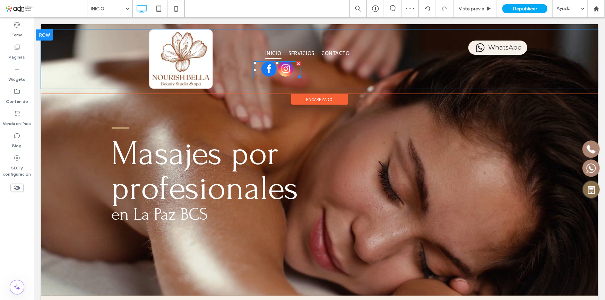
click at [254, 68] on div at bounding box center [276, 69] width 47 height 17
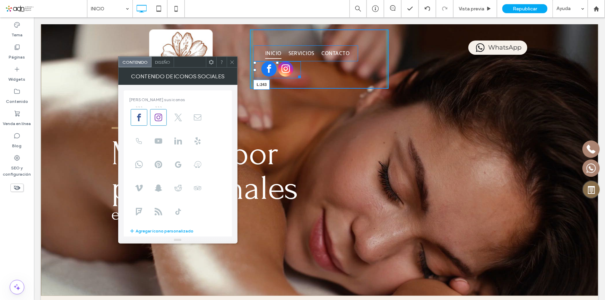
drag, startPoint x: 253, startPoint y: 68, endPoint x: 344, endPoint y: 70, distance: 91.5
click at [300, 70] on div "L:243" at bounding box center [276, 69] width 47 height 17
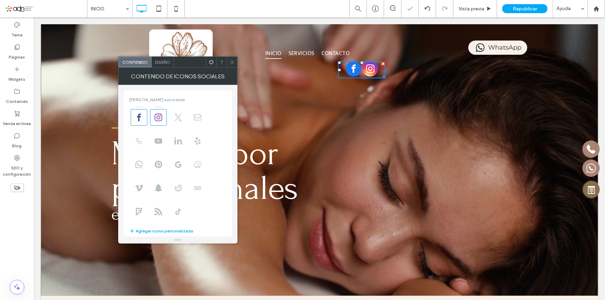
click at [389, 45] on div "WhatsApp Click To Paste" at bounding box center [457, 58] width 139 height 59
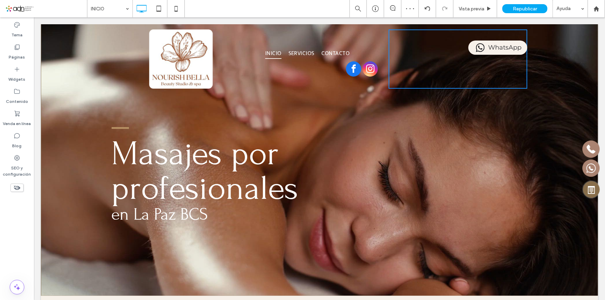
click at [385, 50] on div "INICIO SERVICIOS CONTACTO Click To Paste" at bounding box center [319, 58] width 139 height 59
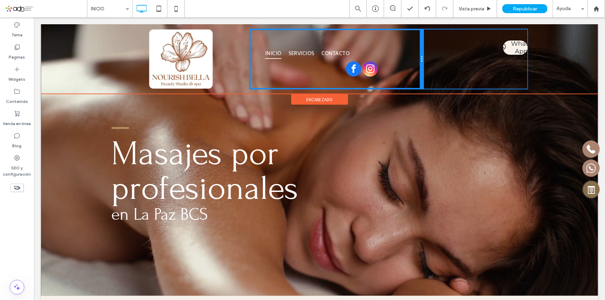
drag, startPoint x: 386, startPoint y: 62, endPoint x: 462, endPoint y: 79, distance: 77.6
click at [428, 62] on div "Click To Paste INICIO SERVICIOS CONTACTO Click To Paste WhatsApp Click To Paste" at bounding box center [319, 58] width 416 height 59
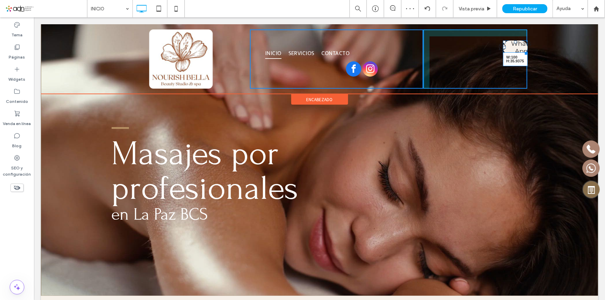
drag, startPoint x: 524, startPoint y: 53, endPoint x: 560, endPoint y: 70, distance: 39.2
click at [554, 52] on div "Click To Paste INICIO SERVICIOS CONTACTO Click To Paste WhatsApp W:100 H:35.937…" at bounding box center [319, 58] width 557 height 59
drag, startPoint x: 501, startPoint y: 46, endPoint x: 527, endPoint y: 65, distance: 32.0
click at [502, 48] on div "WhatsApp L:182" at bounding box center [519, 46] width 35 height 12
drag, startPoint x: 490, startPoint y: 46, endPoint x: 473, endPoint y: 45, distance: 16.6
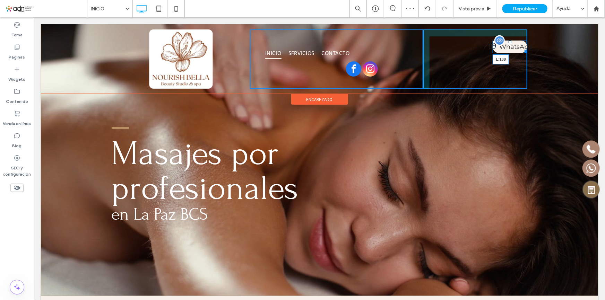
click at [492, 45] on div at bounding box center [493, 46] width 3 height 3
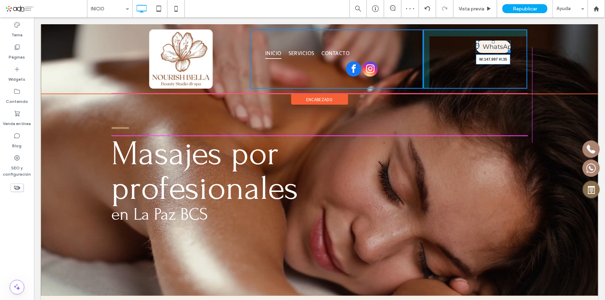
drag, startPoint x: 506, startPoint y: 51, endPoint x: 537, endPoint y: 48, distance: 31.3
click at [537, 48] on div "Click To Paste INICIO SERVICIOS CONTACTO Click To Paste WhatsApp W:147.997 H:35…" at bounding box center [319, 58] width 557 height 59
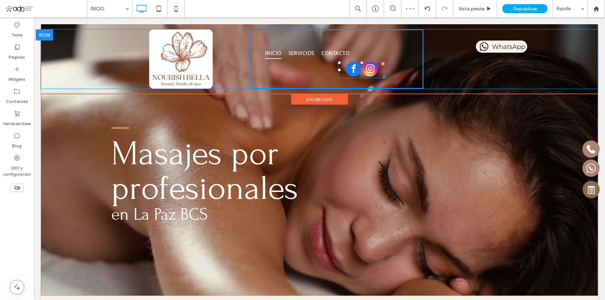
drag, startPoint x: 393, startPoint y: 86, endPoint x: 401, endPoint y: 56, distance: 31.2
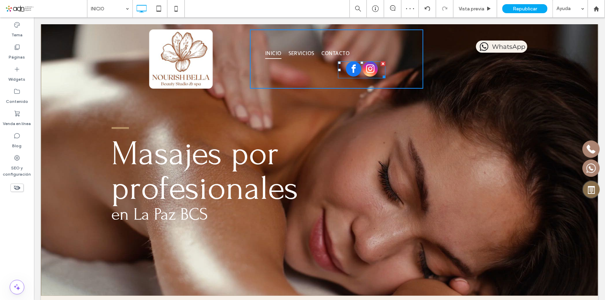
click at [0, 0] on div at bounding box center [0, 0] width 0 height 0
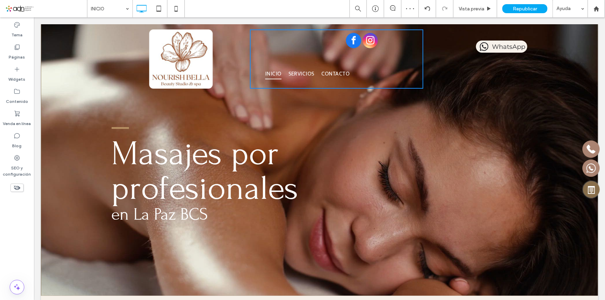
click at [360, 69] on div at bounding box center [302, 150] width 605 height 300
drag, startPoint x: 357, startPoint y: 34, endPoint x: 379, endPoint y: 66, distance: 38.6
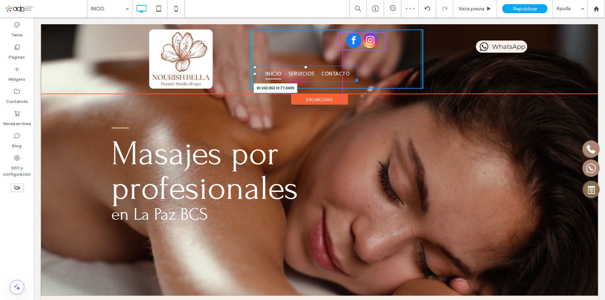
drag, startPoint x: 350, startPoint y: 79, endPoint x: 380, endPoint y: 71, distance: 30.8
click at [332, 73] on nav "INICIO SERVICIOS CONTACTO W:243.963 H:77.8409" at bounding box center [305, 73] width 105 height 16
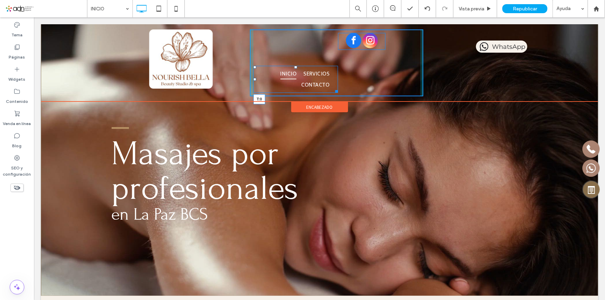
drag, startPoint x: 292, startPoint y: 67, endPoint x: 288, endPoint y: 34, distance: 32.8
click at [288, 34] on div "INICIO SERVICIOS CONTACTO T:0 Click To Paste" at bounding box center [336, 62] width 173 height 67
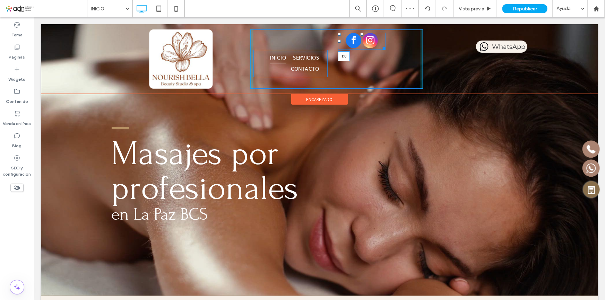
drag, startPoint x: 359, startPoint y: 33, endPoint x: 390, endPoint y: 86, distance: 61.3
click at [367, 25] on div "Click To Paste T:0 INICIO SERVICIOS CONTACTO Click To Paste WhatsApp Click To P…" at bounding box center [319, 59] width 557 height 70
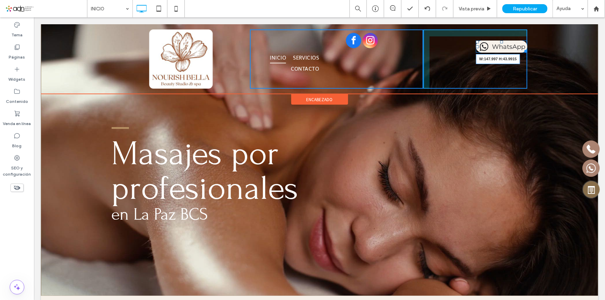
drag, startPoint x: 522, startPoint y: 52, endPoint x: 552, endPoint y: 86, distance: 46.1
click at [533, 55] on div "Click To Paste INICIO SERVICIOS CONTACTO Click To Paste WhatsApp W:147.997 H:43…" at bounding box center [319, 58] width 557 height 59
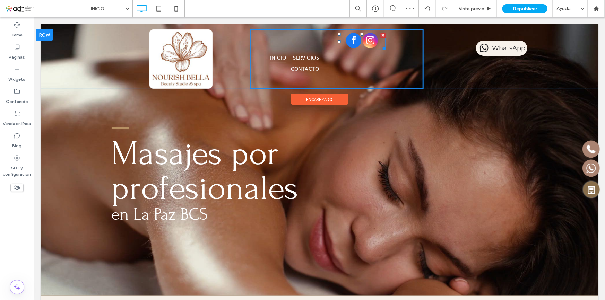
click at [380, 33] on div at bounding box center [382, 35] width 5 height 5
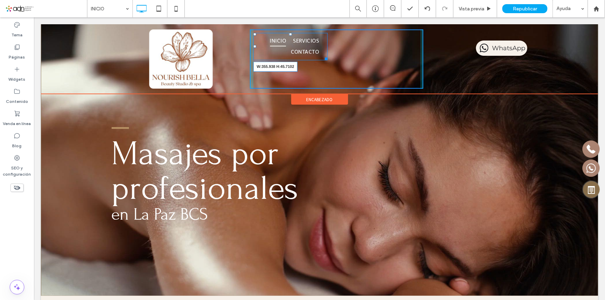
drag, startPoint x: 322, startPoint y: 56, endPoint x: 506, endPoint y: 99, distance: 189.1
click at [371, 56] on div "INICIO SERVICIOS CONTACTO W:355.938 H:45.7102 Click To Paste" at bounding box center [336, 58] width 173 height 59
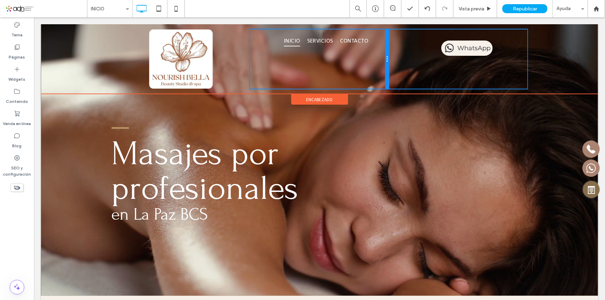
drag, startPoint x: 419, startPoint y: 55, endPoint x: 589, endPoint y: 50, distance: 170.6
click at [377, 57] on div "INICIO SERVICIOS CONTACTO Click To Paste" at bounding box center [319, 58] width 139 height 59
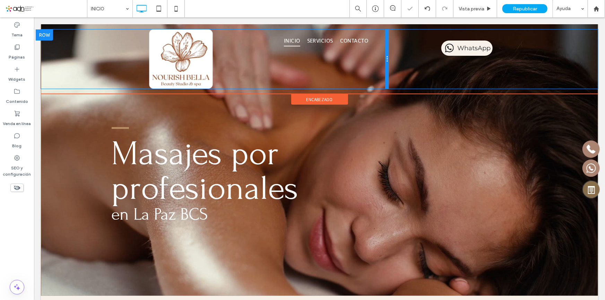
click at [385, 64] on div at bounding box center [386, 58] width 3 height 59
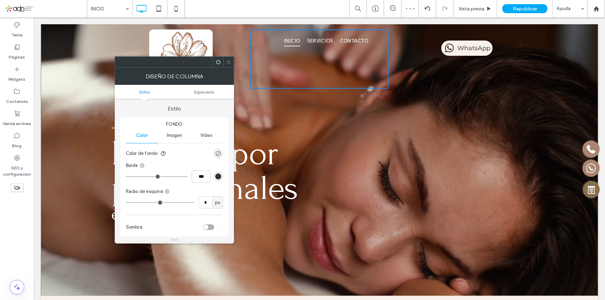
click at [228, 62] on icon at bounding box center [228, 62] width 5 height 5
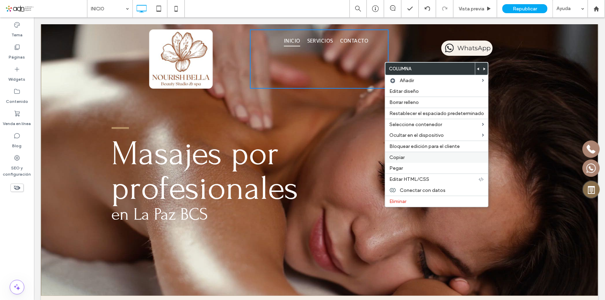
click at [406, 156] on label "Copiar" at bounding box center [436, 158] width 95 height 6
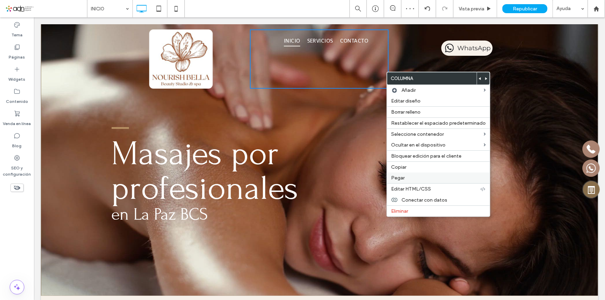
click at [415, 179] on label "Pegar" at bounding box center [438, 178] width 95 height 6
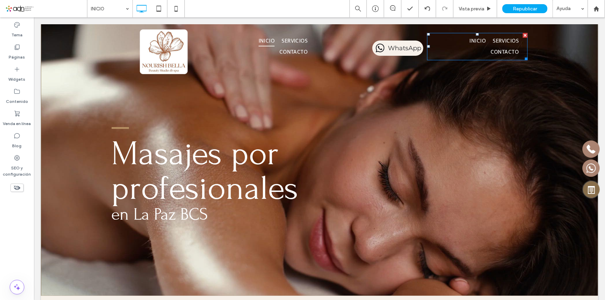
click at [0, 0] on div at bounding box center [0, 0] width 0 height 0
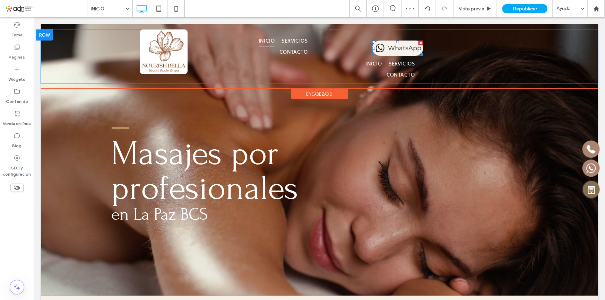
drag, startPoint x: 313, startPoint y: 18, endPoint x: 478, endPoint y: 52, distance: 167.9
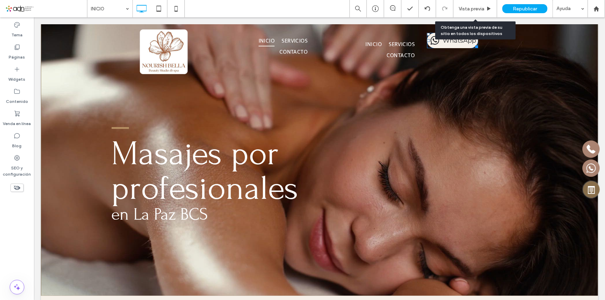
click at [0, 0] on div at bounding box center [0, 0] width 0 height 0
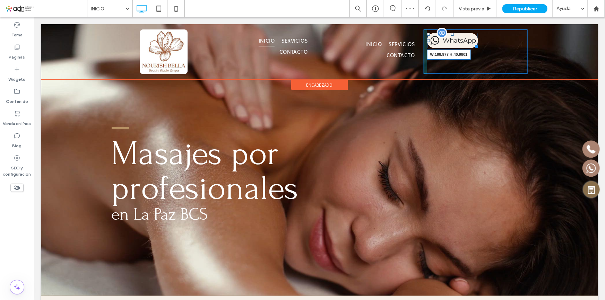
drag, startPoint x: 474, startPoint y: 46, endPoint x: 494, endPoint y: 55, distance: 21.5
click at [478, 45] on div at bounding box center [474, 45] width 5 height 5
drag, startPoint x: 459, startPoint y: 32, endPoint x: 460, endPoint y: 67, distance: 34.3
click at [461, 46] on div "WhatsApp T:39" at bounding box center [461, 40] width 69 height 14
drag, startPoint x: 426, startPoint y: 50, endPoint x: 436, endPoint y: 71, distance: 23.9
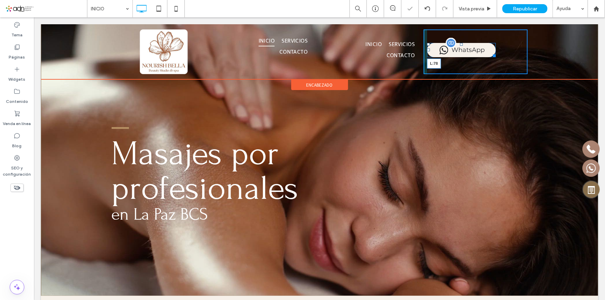
click at [429, 50] on div at bounding box center [428, 49] width 3 height 3
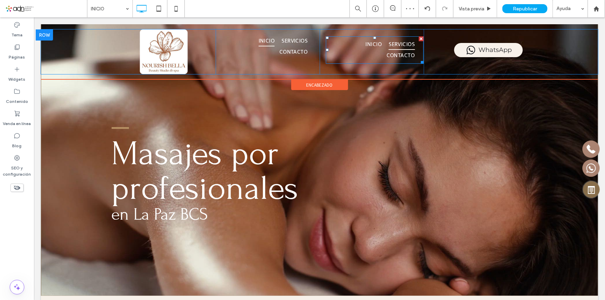
click at [404, 47] on span "SERVICIOS" at bounding box center [401, 43] width 26 height 11
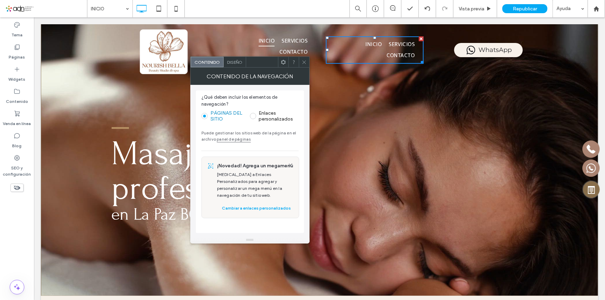
click at [418, 38] on div at bounding box center [420, 38] width 5 height 5
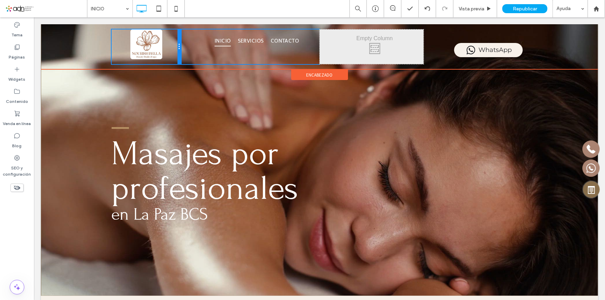
drag, startPoint x: 212, startPoint y: 56, endPoint x: 222, endPoint y: 73, distance: 20.0
click at [187, 54] on div "Click To Paste INICIO SERVICIOS CONTACTO Click To Paste Click To Paste WhatsApp…" at bounding box center [319, 46] width 416 height 35
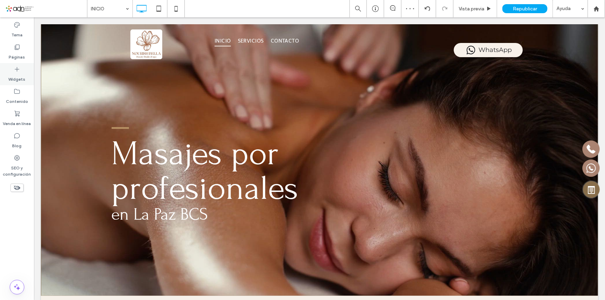
click at [25, 72] on div "Widgets" at bounding box center [17, 74] width 34 height 22
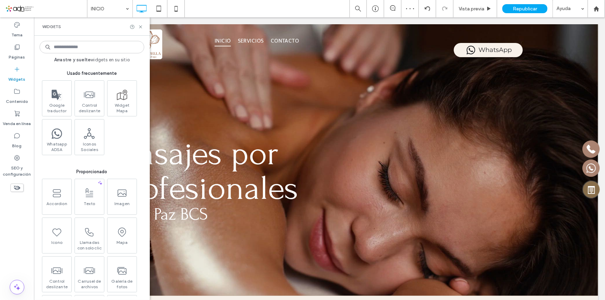
click at [85, 45] on input at bounding box center [92, 47] width 105 height 12
click at [84, 49] on input at bounding box center [92, 47] width 105 height 12
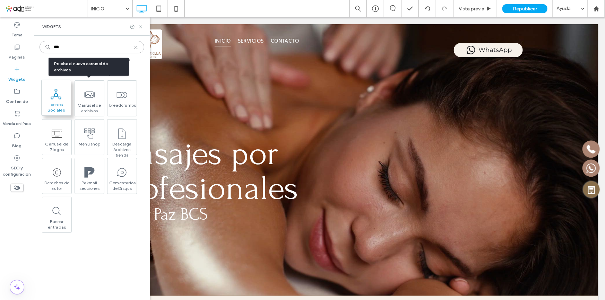
type input "***"
click at [53, 98] on use at bounding box center [56, 94] width 11 height 11
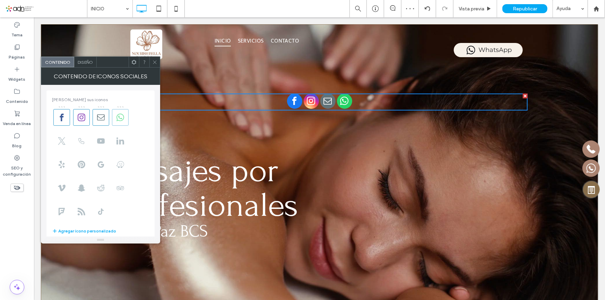
click at [120, 120] on icon at bounding box center [120, 118] width 8 height 8
click at [102, 120] on use at bounding box center [101, 117] width 8 height 6
click at [157, 62] on icon at bounding box center [154, 62] width 5 height 5
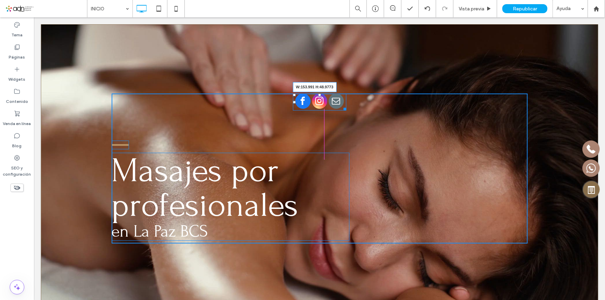
drag, startPoint x: 523, startPoint y: 108, endPoint x: 345, endPoint y: 119, distance: 178.1
click at [342, 107] on div at bounding box center [343, 107] width 5 height 5
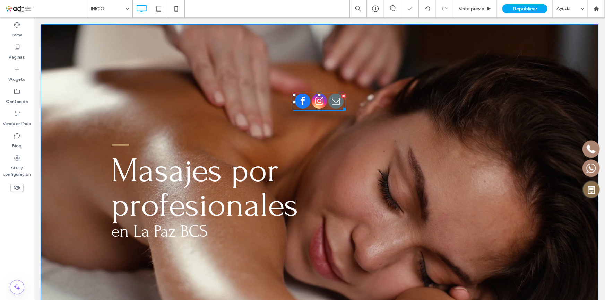
click at [337, 103] on span "email" at bounding box center [335, 100] width 15 height 15
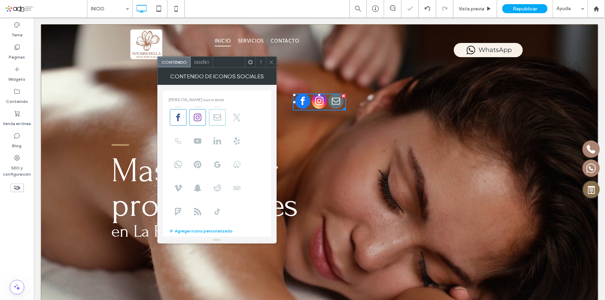
drag, startPoint x: 216, startPoint y: 121, endPoint x: 225, endPoint y: 121, distance: 8.7
click at [216, 121] on span at bounding box center [217, 117] width 17 height 17
click at [269, 62] on icon at bounding box center [271, 62] width 5 height 5
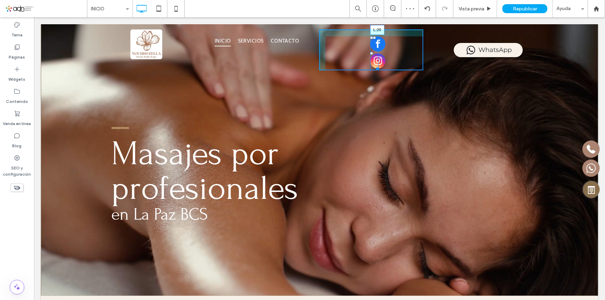
drag, startPoint x: 369, startPoint y: 52, endPoint x: 372, endPoint y: 71, distance: 19.7
click at [370, 51] on div "L:20" at bounding box center [374, 53] width 9 height 34
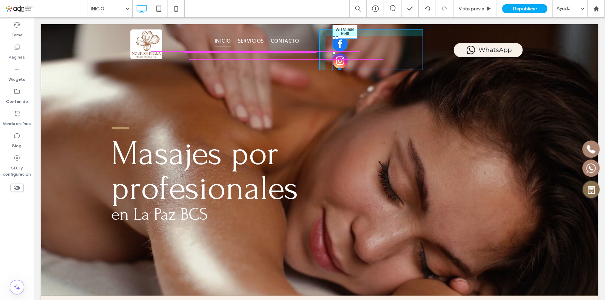
drag, startPoint x: 338, startPoint y: 67, endPoint x: 422, endPoint y: 98, distance: 90.1
click at [375, 53] on div "Click To Paste W:131.989 H:45" at bounding box center [371, 49] width 104 height 41
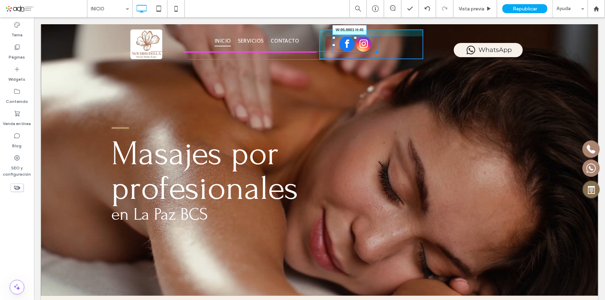
drag, startPoint x: 375, startPoint y: 51, endPoint x: 460, endPoint y: 97, distance: 96.5
click at [373, 50] on div at bounding box center [375, 50] width 5 height 5
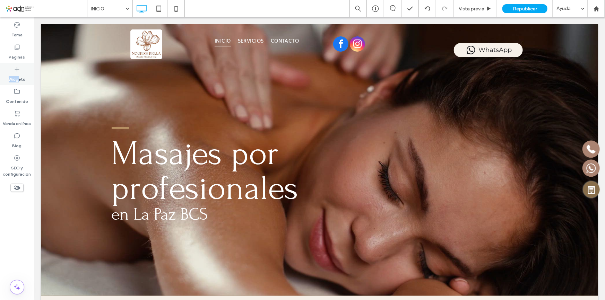
click at [19, 73] on div "Widgets" at bounding box center [17, 74] width 34 height 22
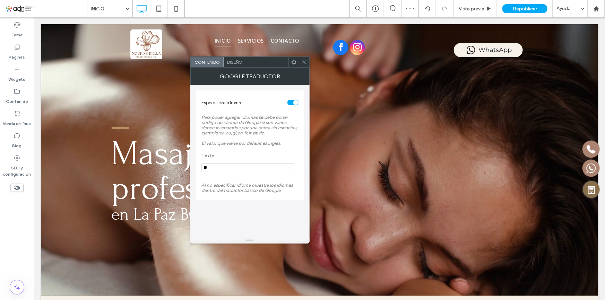
click at [304, 66] on span at bounding box center [303, 62] width 5 height 10
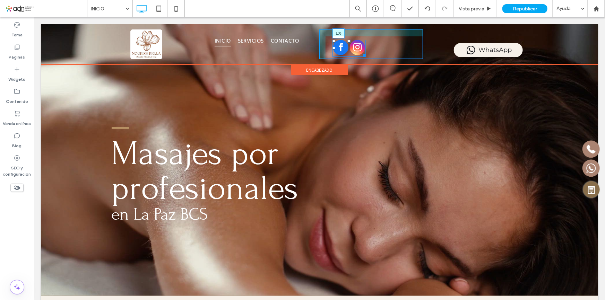
drag, startPoint x: 330, startPoint y: 47, endPoint x: 364, endPoint y: 60, distance: 36.6
drag, startPoint x: 338, startPoint y: 41, endPoint x: 339, endPoint y: 34, distance: 6.4
drag, startPoint x: 340, startPoint y: 41, endPoint x: 380, endPoint y: 72, distance: 50.7
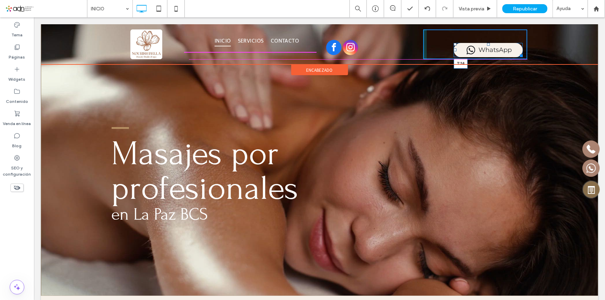
drag, startPoint x: 484, startPoint y: 43, endPoint x: 487, endPoint y: 37, distance: 6.7
click at [487, 37] on div "WhatsApp T:24 Click To Paste Click To Paste" at bounding box center [475, 44] width 104 height 30
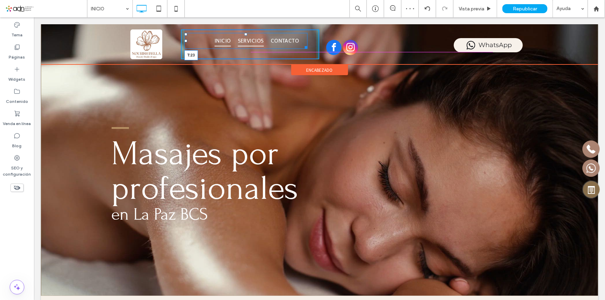
drag, startPoint x: 242, startPoint y: 33, endPoint x: 526, endPoint y: 50, distance: 284.7
click at [245, 41] on nav "INICIO SERVICIOS CONTACTO T:23" at bounding box center [245, 41] width 123 height 16
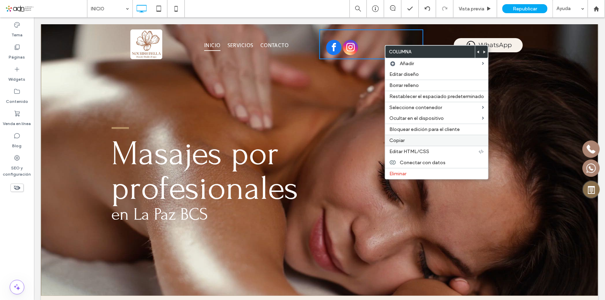
click at [399, 142] on span "Copiar" at bounding box center [396, 141] width 15 height 6
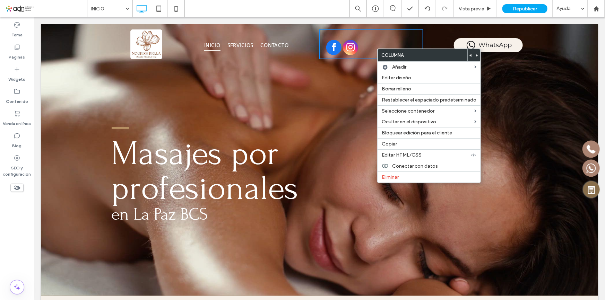
click at [463, 28] on div "Click To Paste INICIO SERVICIOS CONTACTO Click To Paste Click To Paste WhatsApp…" at bounding box center [319, 44] width 557 height 40
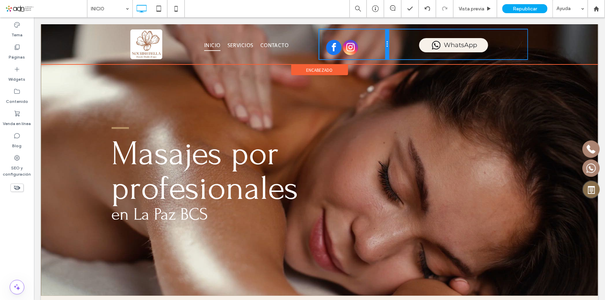
drag, startPoint x: 419, startPoint y: 48, endPoint x: 384, endPoint y: 48, distance: 35.3
click at [385, 48] on div at bounding box center [386, 44] width 3 height 30
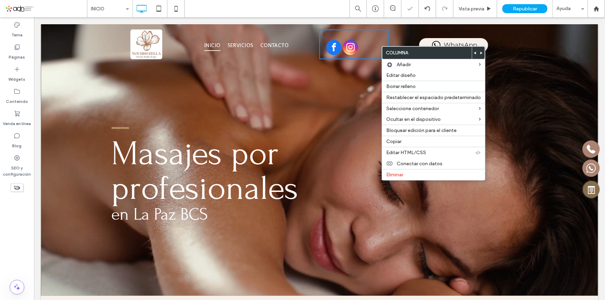
click at [367, 59] on div "Click To Paste INICIO SERVICIOS CONTACTO Click To Paste Click To Paste WhatsApp…" at bounding box center [319, 44] width 557 height 40
click at [397, 141] on span "Copiar" at bounding box center [393, 142] width 15 height 6
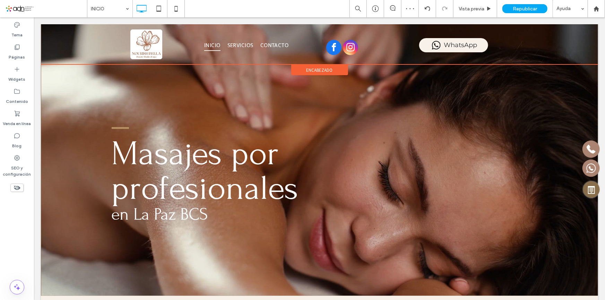
click at [388, 59] on div "Click To Paste INICIO SERVICIOS CONTACTO Click To Paste Click To Paste WhatsApp…" at bounding box center [319, 44] width 557 height 40
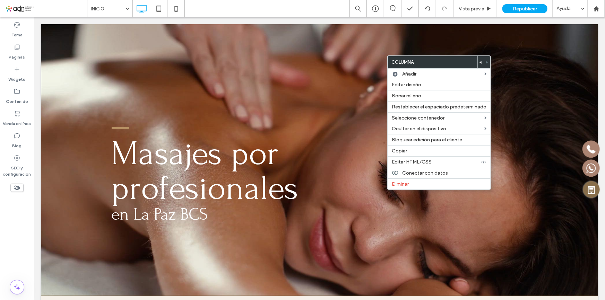
click at [371, 49] on div "Masajes por profesionales en La Paz BCS Click To Paste Fila + Añadir sección" at bounding box center [319, 160] width 557 height 272
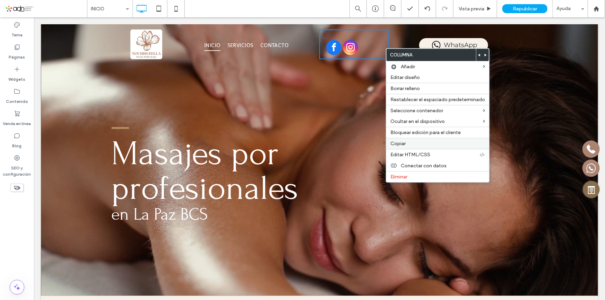
click at [409, 146] on label "Copiar" at bounding box center [437, 144] width 95 height 6
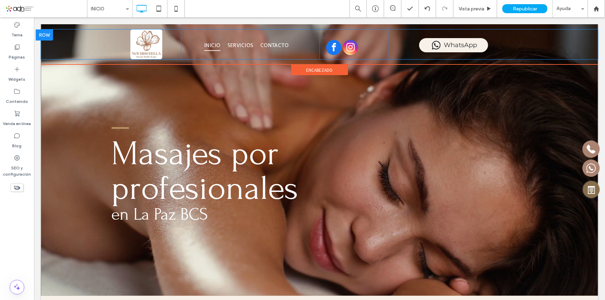
drag, startPoint x: 357, startPoint y: 56, endPoint x: 355, endPoint y: 52, distance: 4.7
click at [358, 56] on div "Click To Paste" at bounding box center [353, 44] width 69 height 30
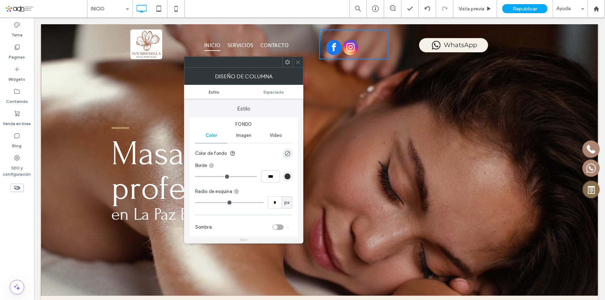
click at [222, 91] on link "Estilo" at bounding box center [214, 91] width 60 height 5
drag, startPoint x: 296, startPoint y: 62, endPoint x: 278, endPoint y: 35, distance: 32.7
click at [296, 62] on icon at bounding box center [297, 62] width 5 height 5
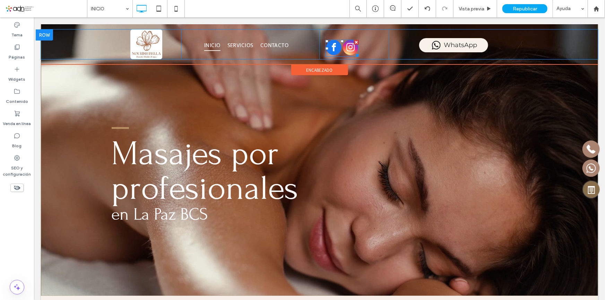
click at [336, 44] on span "facebook" at bounding box center [333, 47] width 15 height 15
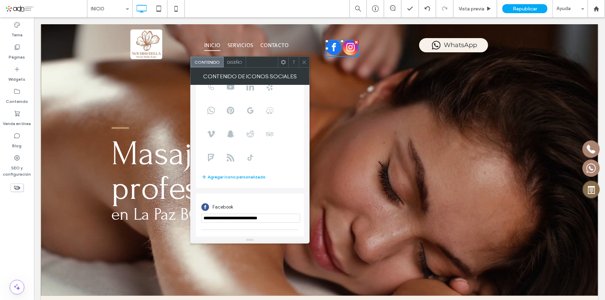
scroll to position [85, 0]
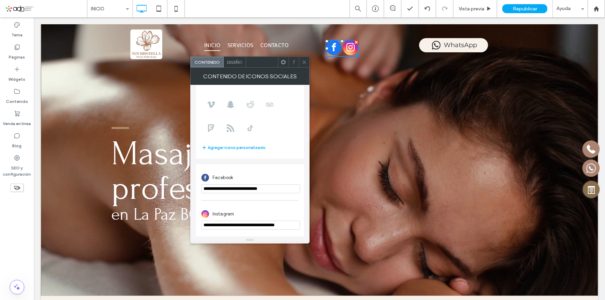
drag, startPoint x: 289, startPoint y: 185, endPoint x: 217, endPoint y: 186, distance: 71.4
click at [217, 186] on input "**********" at bounding box center [250, 188] width 99 height 9
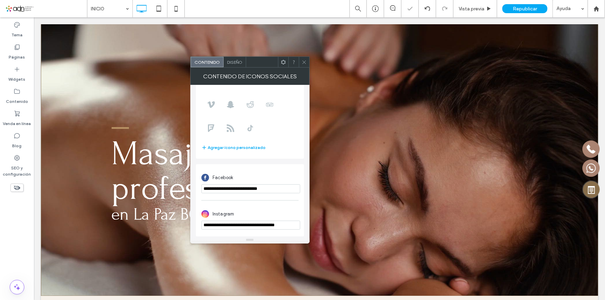
click at [329, 166] on h1 "Masajes por profesionales" at bounding box center [230, 170] width 238 height 69
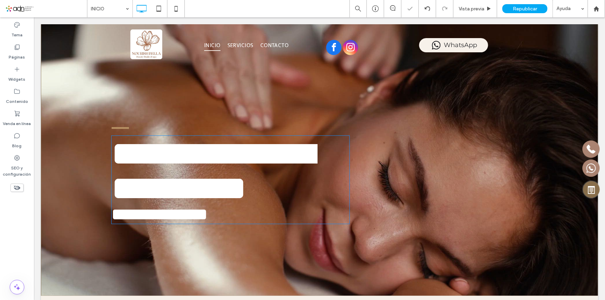
click at [528, 9] on span "Republicar" at bounding box center [525, 9] width 24 height 6
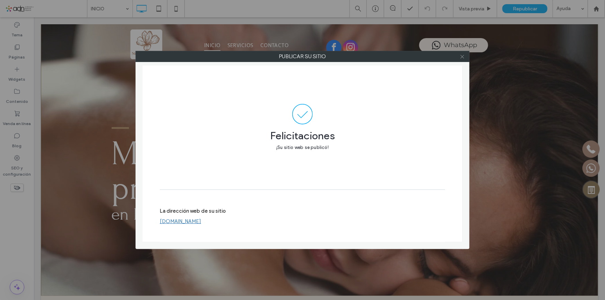
click at [460, 56] on icon at bounding box center [462, 56] width 5 height 5
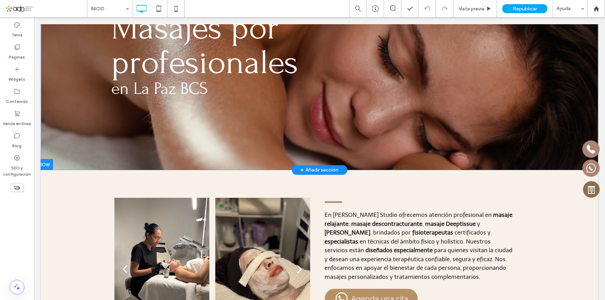
scroll to position [0, 0]
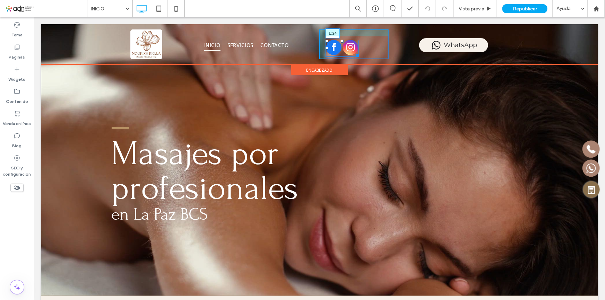
drag, startPoint x: 323, startPoint y: 47, endPoint x: 378, endPoint y: 65, distance: 57.5
click at [332, 46] on div "L:24" at bounding box center [341, 48] width 33 height 17
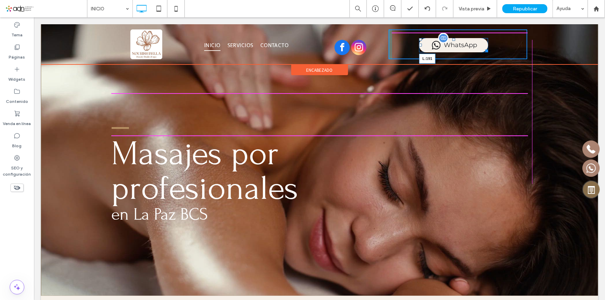
drag, startPoint x: 417, startPoint y: 44, endPoint x: 459, endPoint y: 64, distance: 46.5
click at [457, 47] on div "WhatsApp L:191" at bounding box center [453, 45] width 69 height 14
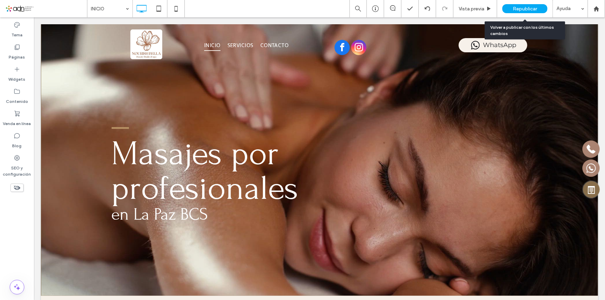
click at [523, 10] on span "Republicar" at bounding box center [525, 9] width 24 height 6
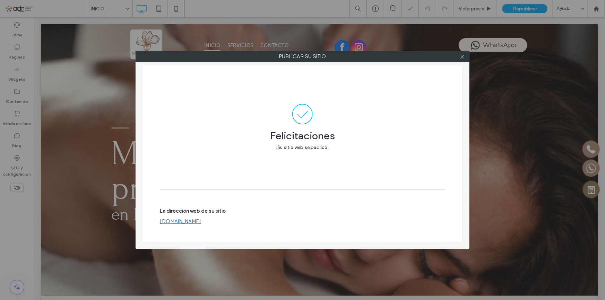
click at [194, 222] on link "[DOMAIN_NAME]" at bounding box center [180, 221] width 41 height 6
click at [461, 56] on icon at bounding box center [462, 56] width 5 height 5
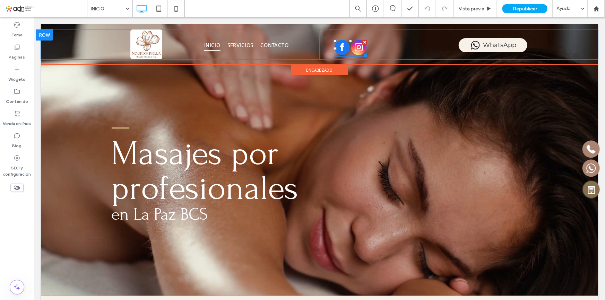
click at [342, 43] on span "facebook" at bounding box center [341, 47] width 15 height 15
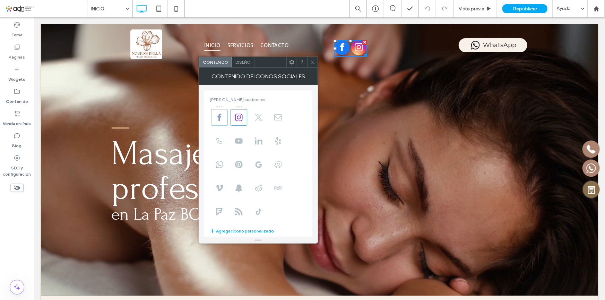
click at [216, 117] on icon at bounding box center [220, 118] width 8 height 8
click at [218, 119] on icon at bounding box center [220, 118] width 8 height 8
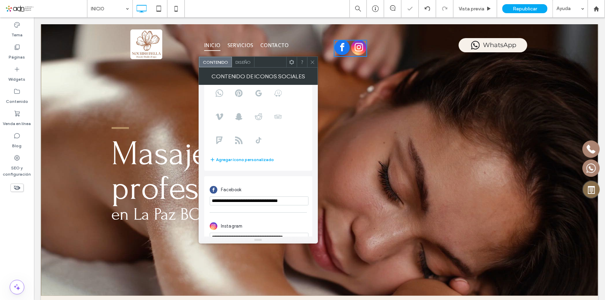
scroll to position [85, 0]
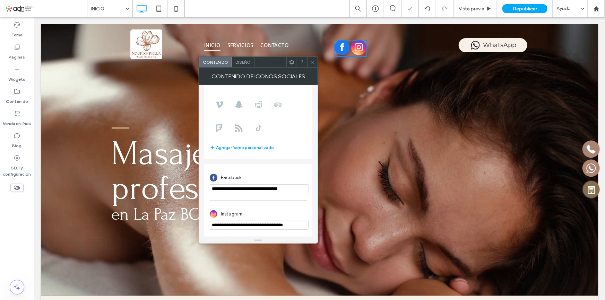
click at [265, 187] on input "**********" at bounding box center [259, 188] width 99 height 9
paste input "**********"
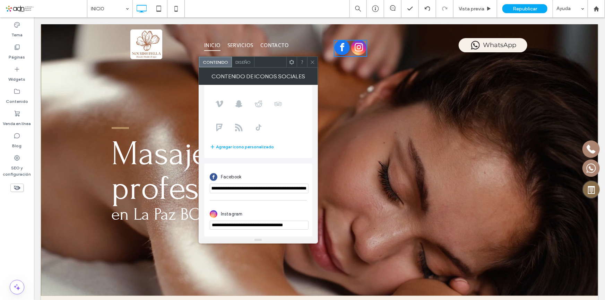
click at [281, 230] on div "**********" at bounding box center [258, 218] width 97 height 29
click at [278, 224] on input "**********" at bounding box center [259, 225] width 99 height 9
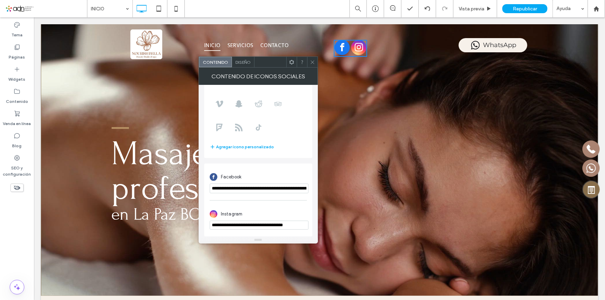
click at [278, 188] on input "**********" at bounding box center [259, 189] width 99 height 10
paste input "url"
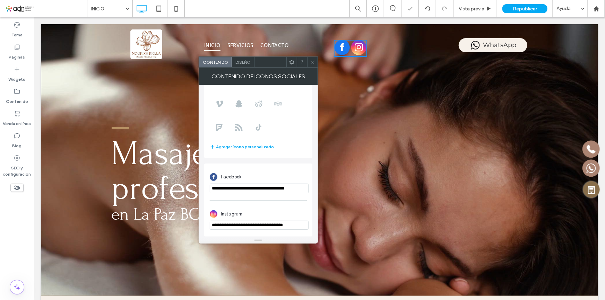
type input "**********"
click at [270, 227] on input "**********" at bounding box center [259, 225] width 99 height 9
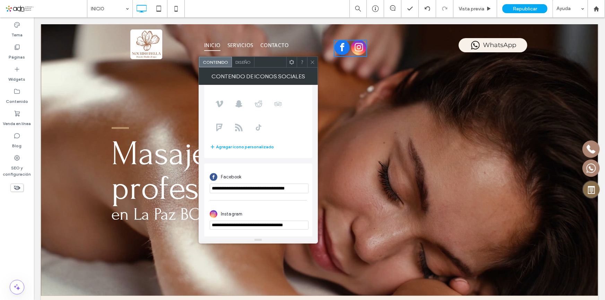
paste input "**********"
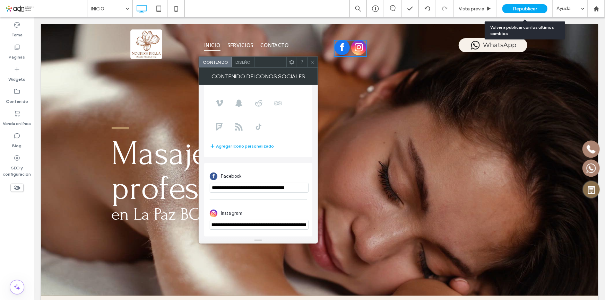
type input "**********"
click at [518, 10] on span "Republicar" at bounding box center [525, 9] width 24 height 6
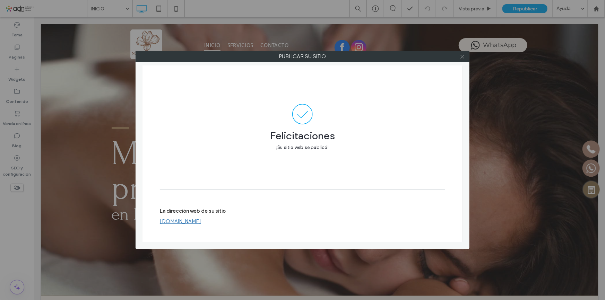
click at [463, 54] on icon at bounding box center [462, 56] width 5 height 5
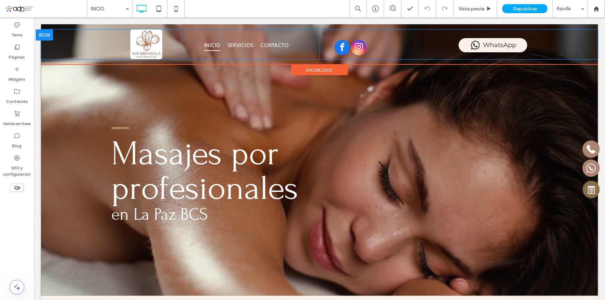
click at [348, 38] on div "Click To Paste" at bounding box center [353, 44] width 69 height 30
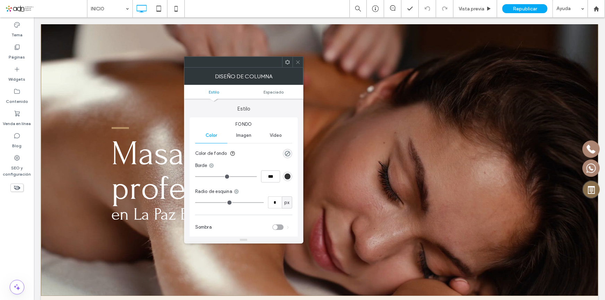
click at [456, 67] on div "Masajes por profesionales en La Paz BCS Click To Paste Fila + Añadir sección" at bounding box center [319, 160] width 557 height 272
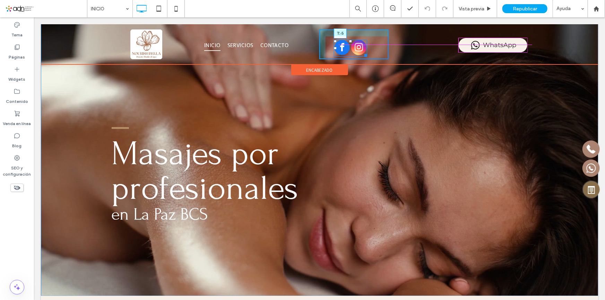
drag, startPoint x: 348, startPoint y: 39, endPoint x: 372, endPoint y: 81, distance: 48.4
click at [348, 36] on div "Click To Paste T:-5" at bounding box center [353, 44] width 69 height 30
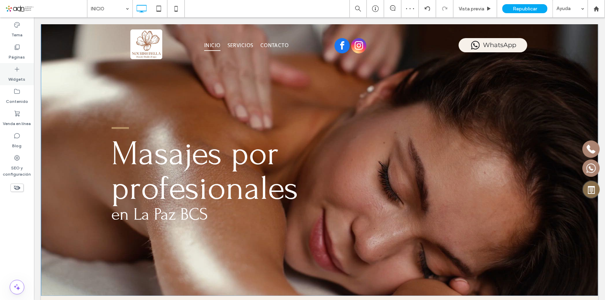
drag, startPoint x: 11, startPoint y: 79, endPoint x: 105, endPoint y: 32, distance: 105.1
click at [11, 79] on label "Widgets" at bounding box center [17, 78] width 17 height 10
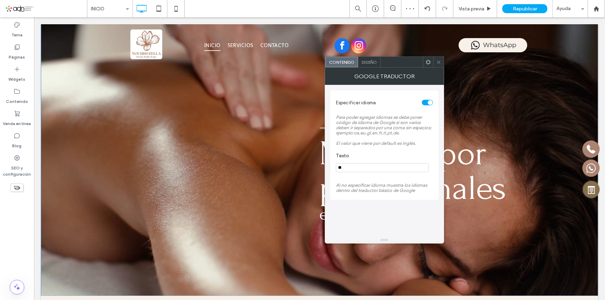
click at [437, 61] on use at bounding box center [438, 61] width 3 height 3
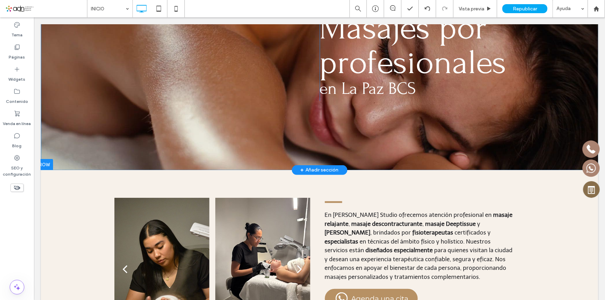
scroll to position [0, 0]
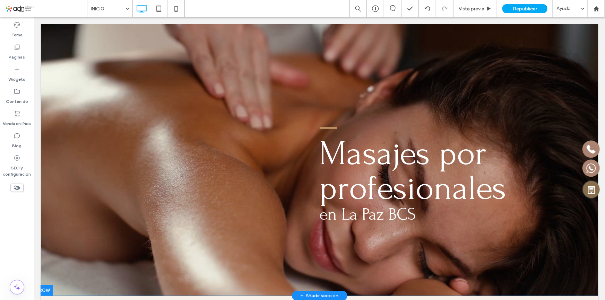
click at [265, 142] on div "Click To Paste Click To Paste" at bounding box center [215, 159] width 208 height 133
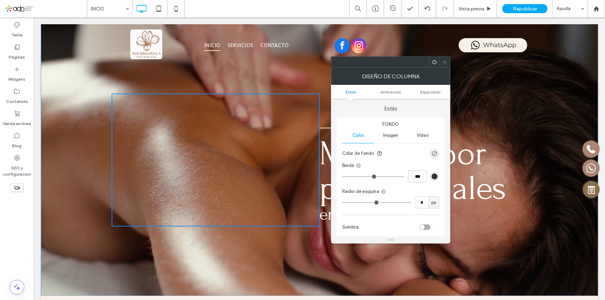
click at [444, 60] on icon at bounding box center [444, 62] width 5 height 5
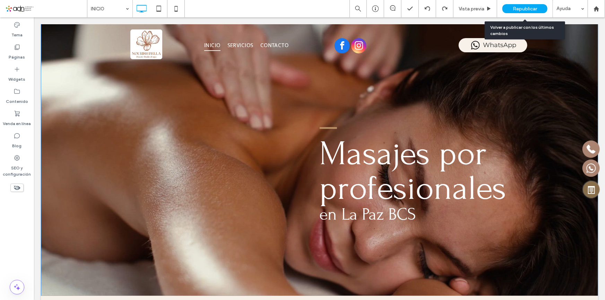
click at [526, 11] on div "Republicar" at bounding box center [524, 8] width 45 height 9
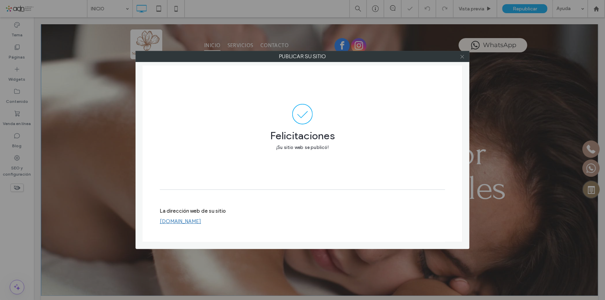
click at [463, 59] on icon at bounding box center [462, 56] width 5 height 5
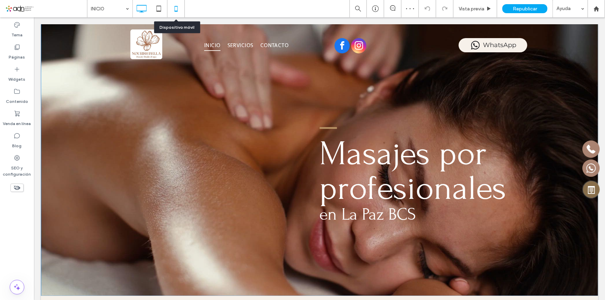
click at [172, 10] on icon at bounding box center [176, 9] width 14 height 14
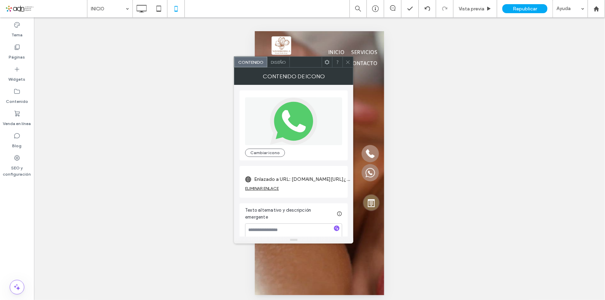
click at [345, 61] on icon at bounding box center [347, 62] width 5 height 5
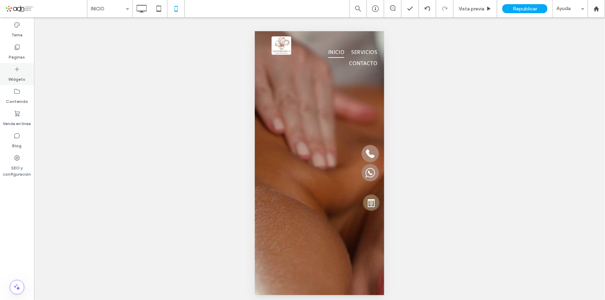
click at [15, 76] on label "Widgets" at bounding box center [17, 78] width 17 height 10
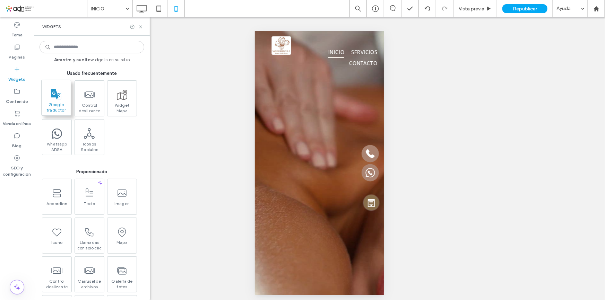
click at [61, 99] on span at bounding box center [56, 94] width 29 height 16
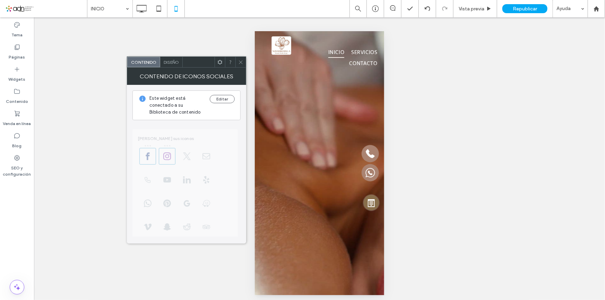
click at [245, 59] on div at bounding box center [240, 62] width 10 height 10
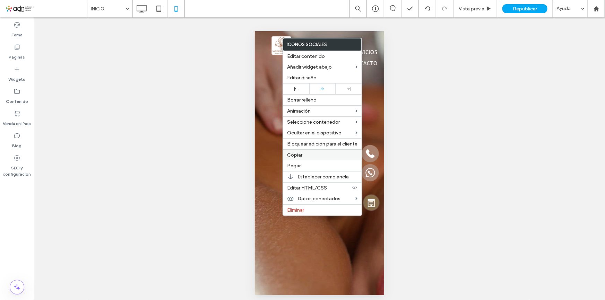
click at [307, 157] on label "Copiar" at bounding box center [322, 155] width 70 height 6
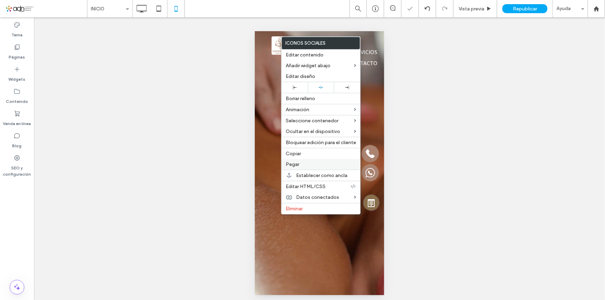
click at [300, 166] on label "Pegar" at bounding box center [321, 164] width 70 height 6
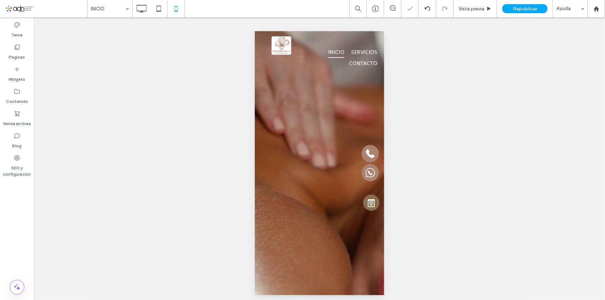
click at [0, 0] on div at bounding box center [0, 0] width 0 height 0
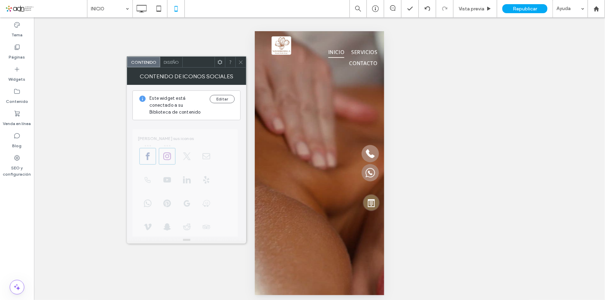
click at [418, 168] on div "Hacer visible? Sí Hacer visible? Sí Hacer visible? Sí Hacer visible? Sí" at bounding box center [319, 160] width 571 height 287
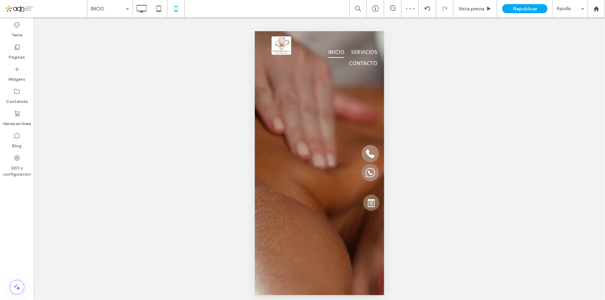
click at [0, 0] on div at bounding box center [0, 0] width 0 height 0
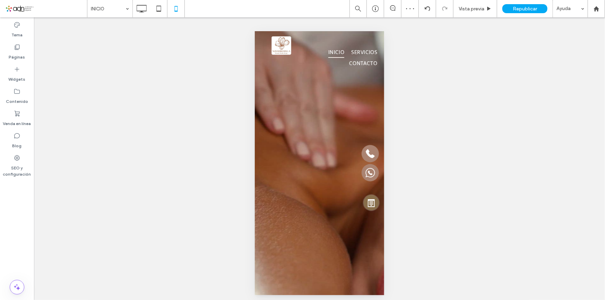
click at [0, 0] on div at bounding box center [0, 0] width 0 height 0
